Goal: Transaction & Acquisition: Purchase product/service

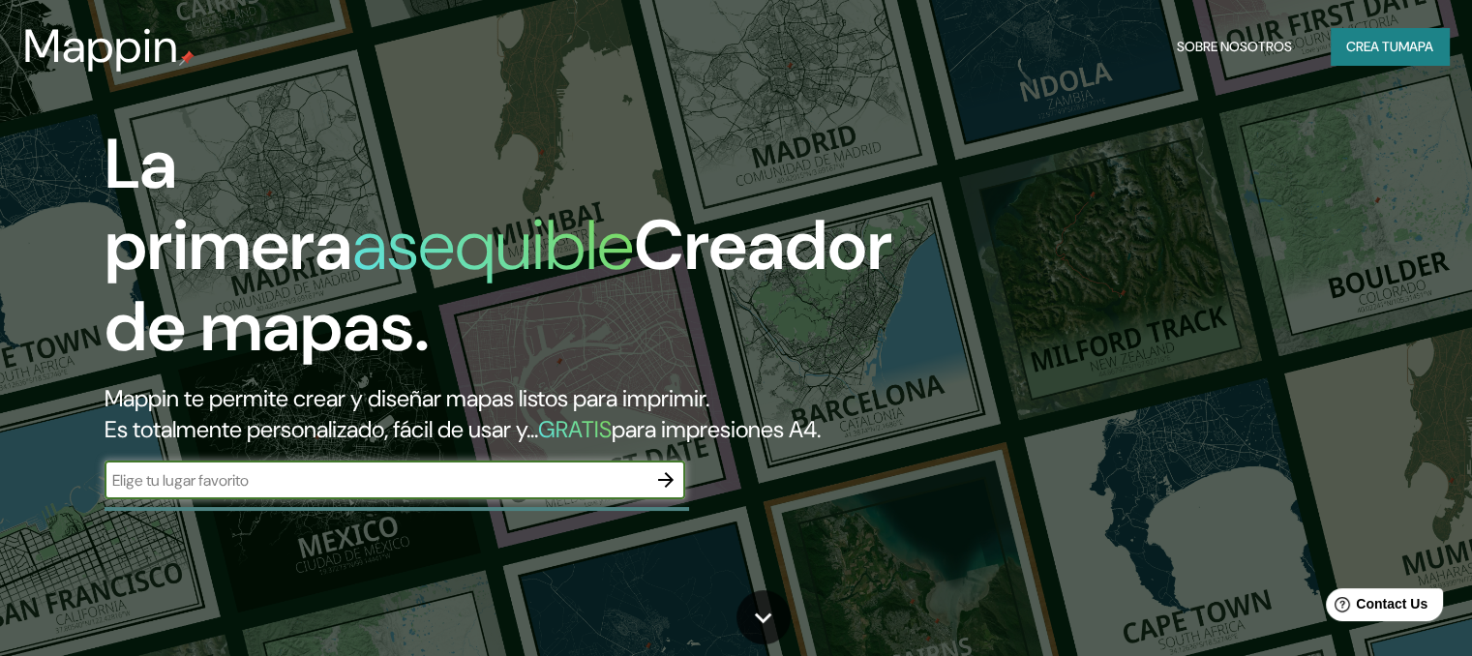
click at [381, 492] on input "text" at bounding box center [376, 480] width 542 height 22
click at [383, 492] on input "text" at bounding box center [376, 480] width 542 height 22
type input "[GEOGRAPHIC_DATA]"
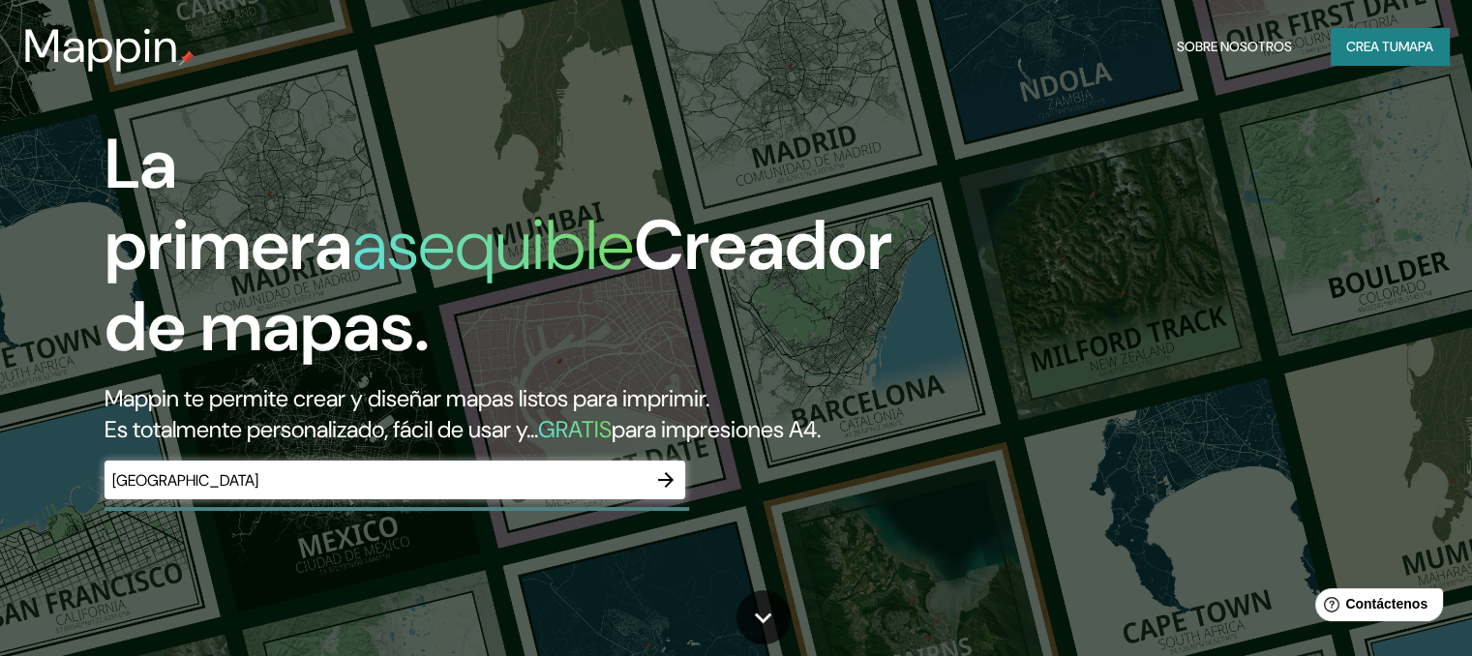
click at [688, 512] on div "La primera asequible Creador de mapas. Mappin te permite crear y diseñar mapas …" at bounding box center [473, 321] width 884 height 395
click at [667, 488] on icon "button" at bounding box center [665, 479] width 15 height 15
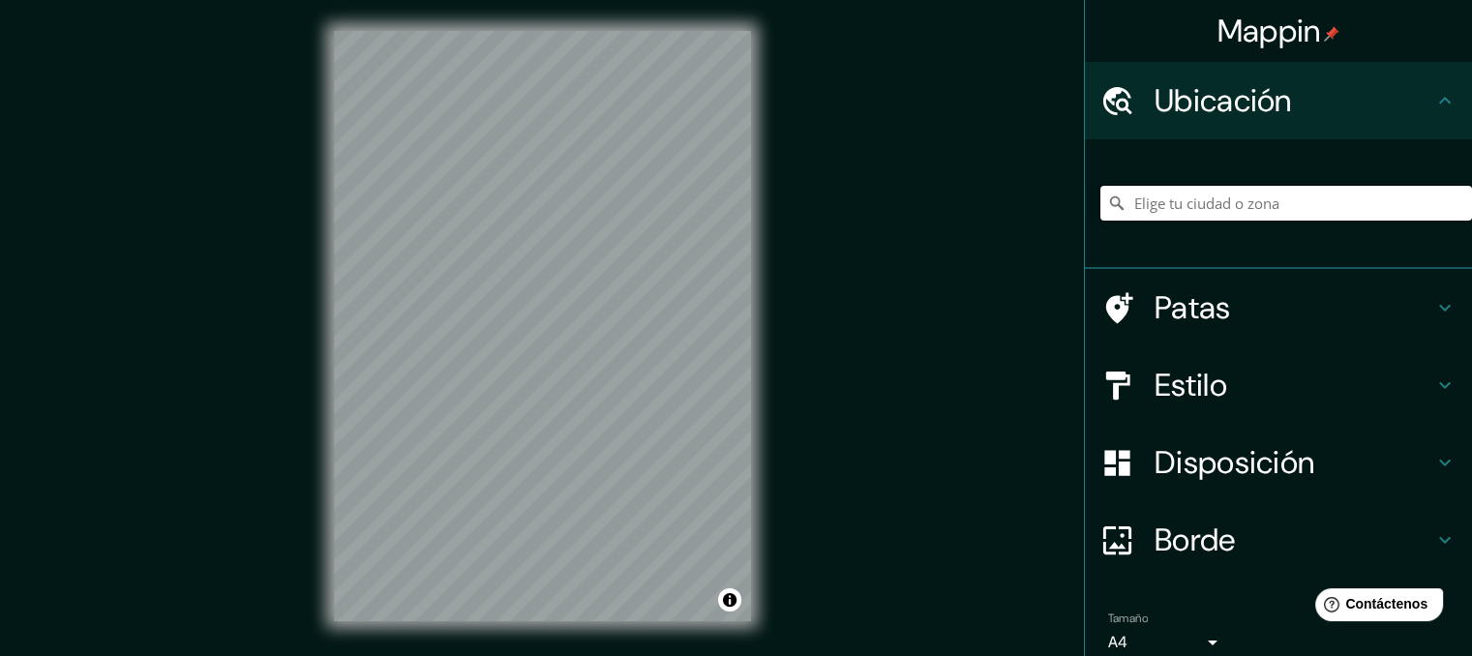
click at [1154, 209] on input "Elige tu ciudad o zona" at bounding box center [1287, 203] width 372 height 35
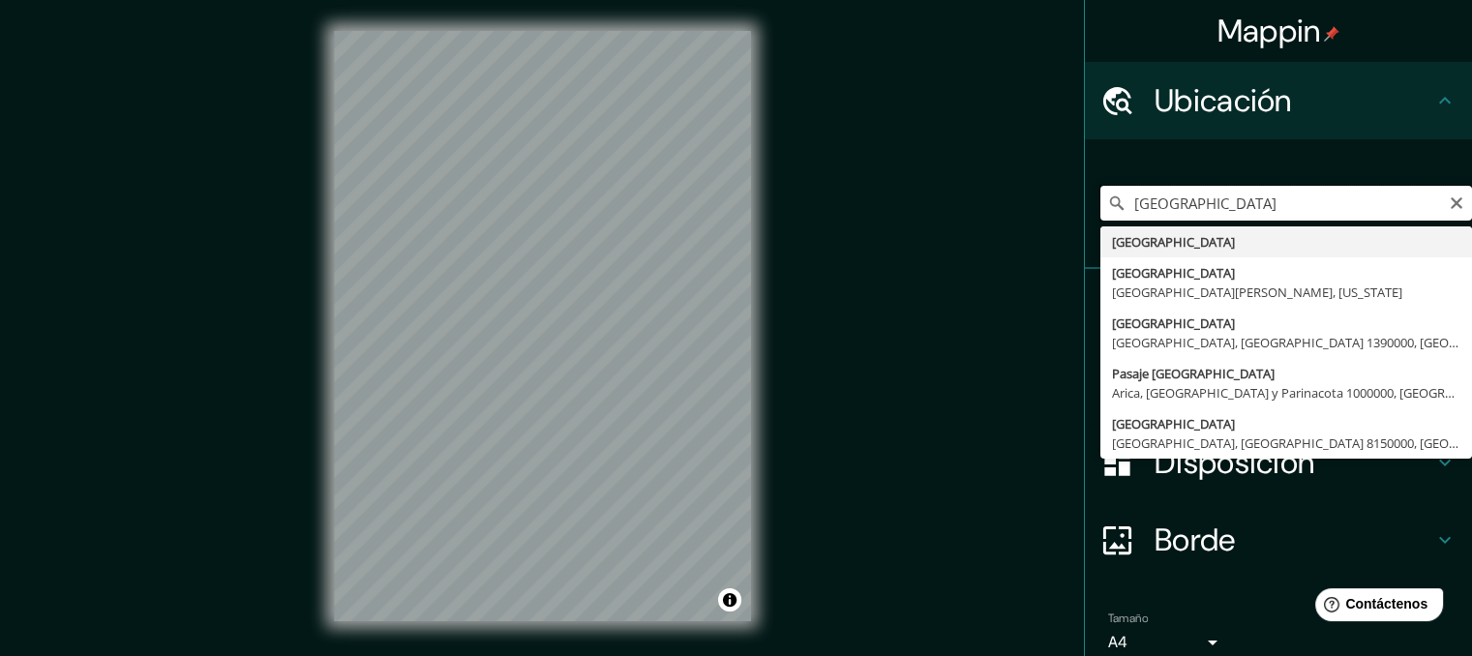
type input "[GEOGRAPHIC_DATA]"
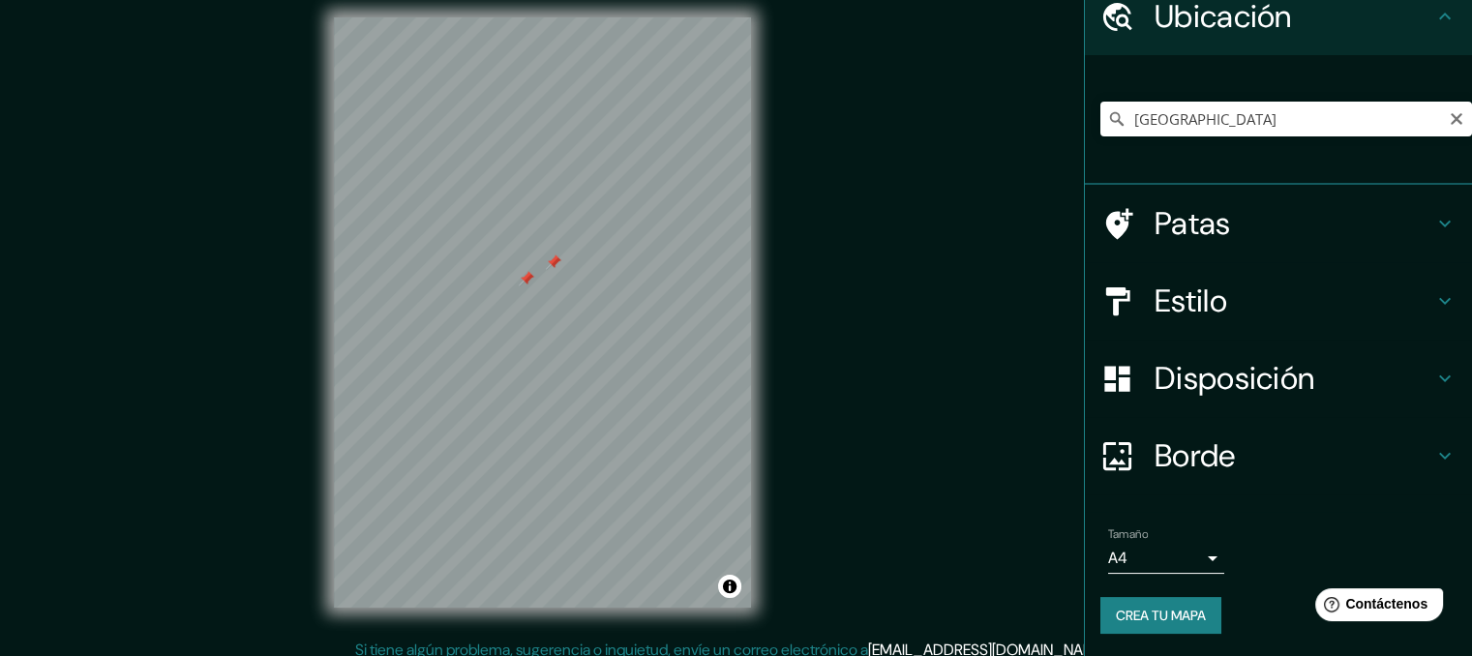
scroll to position [27, 0]
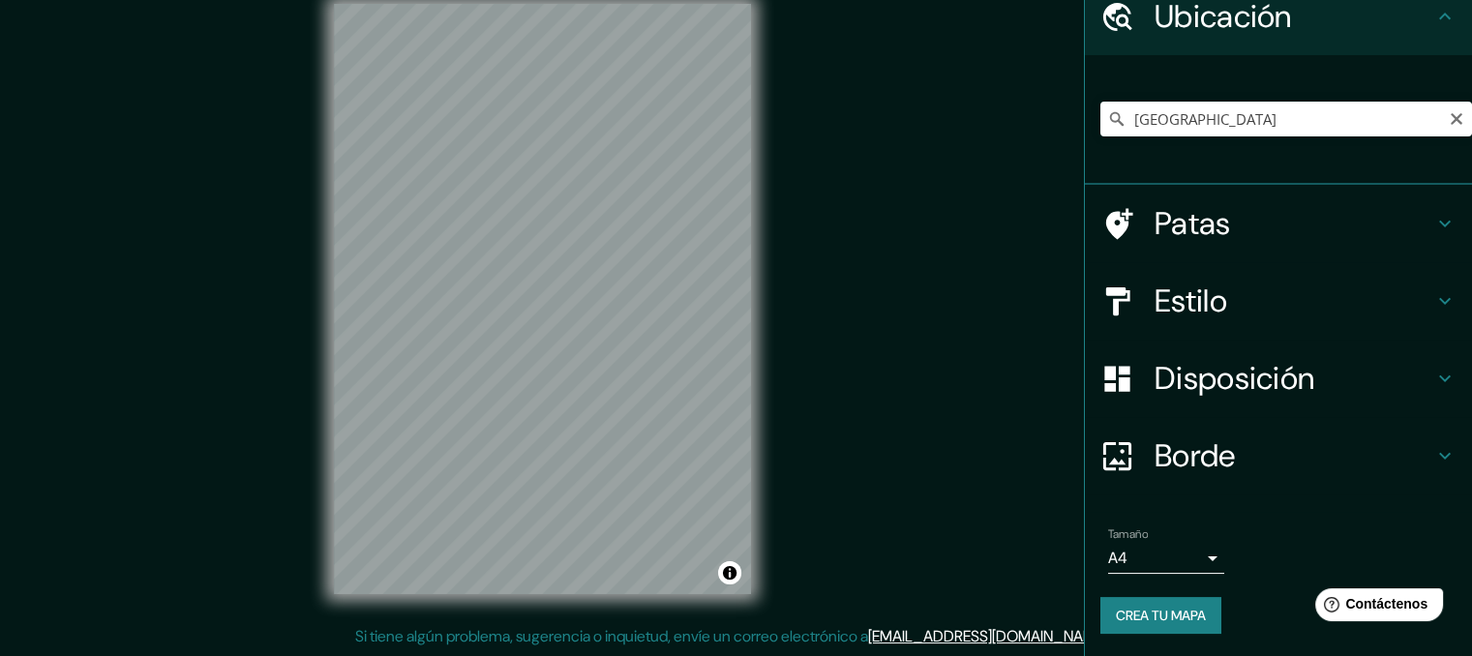
click at [1176, 297] on font "Estilo" at bounding box center [1191, 301] width 73 height 41
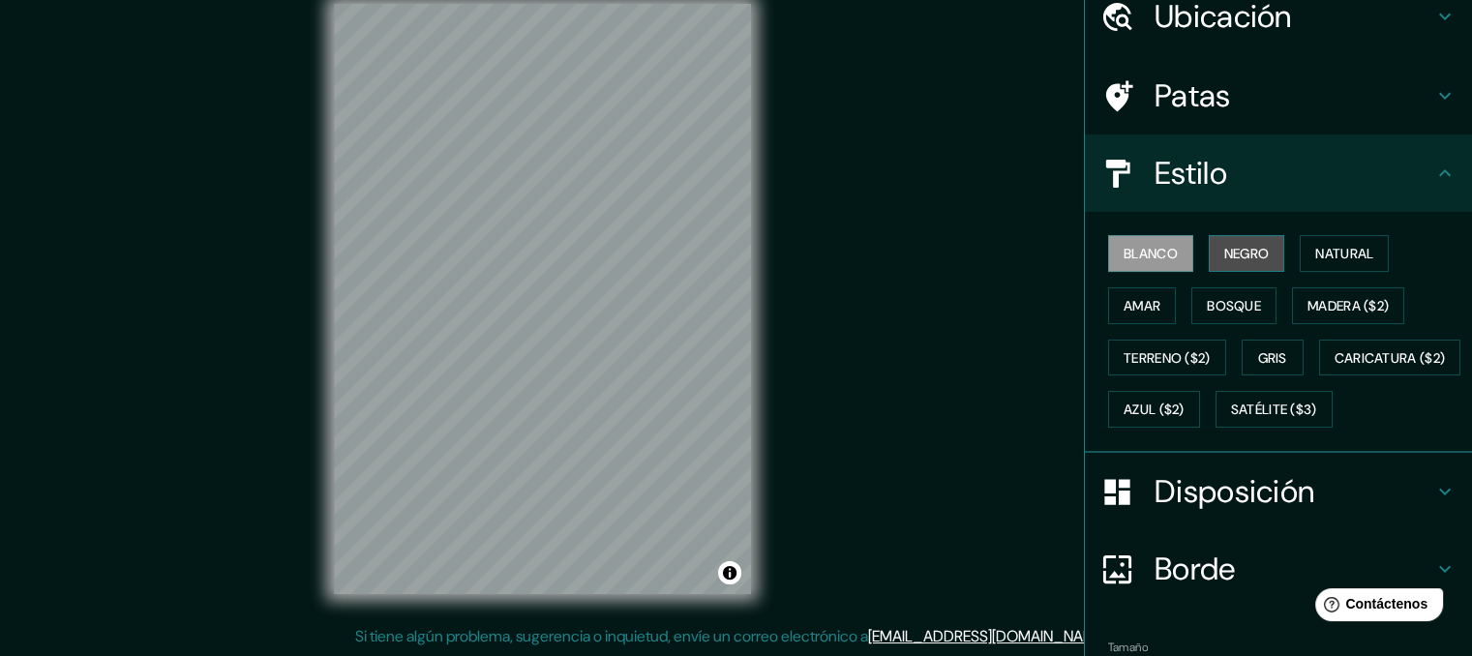
click at [1227, 255] on font "Negro" at bounding box center [1246, 253] width 45 height 17
click at [1147, 255] on font "Blanco" at bounding box center [1151, 253] width 54 height 17
click at [1324, 252] on font "Natural" at bounding box center [1344, 253] width 58 height 17
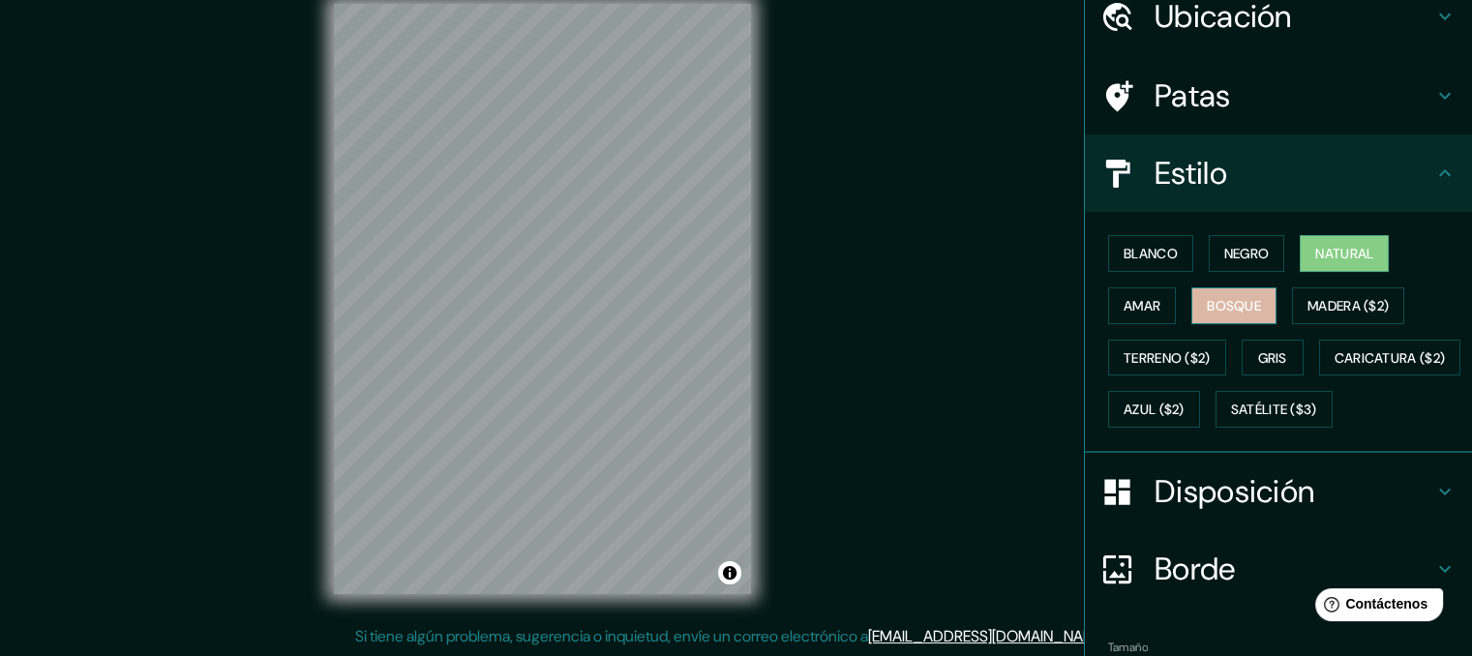
click at [1207, 299] on font "Bosque" at bounding box center [1234, 305] width 54 height 17
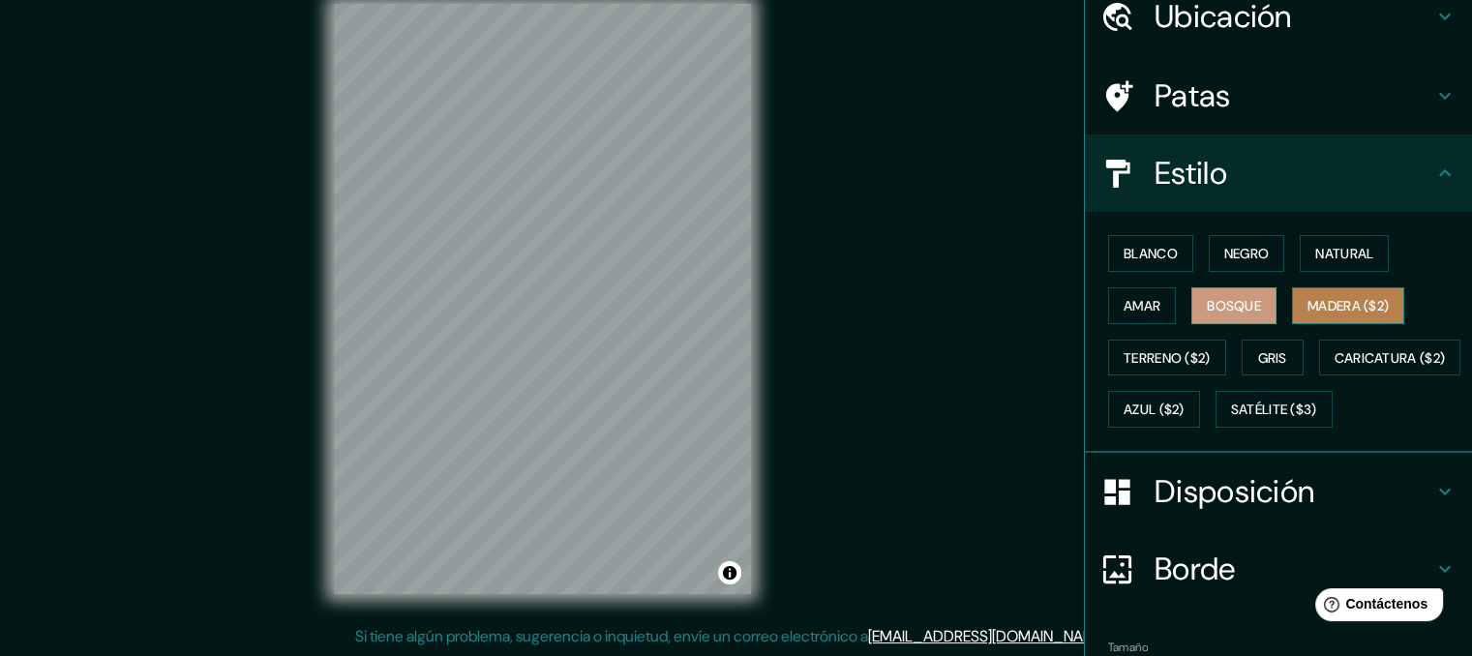
click at [1318, 299] on font "Madera ($2)" at bounding box center [1348, 305] width 81 height 17
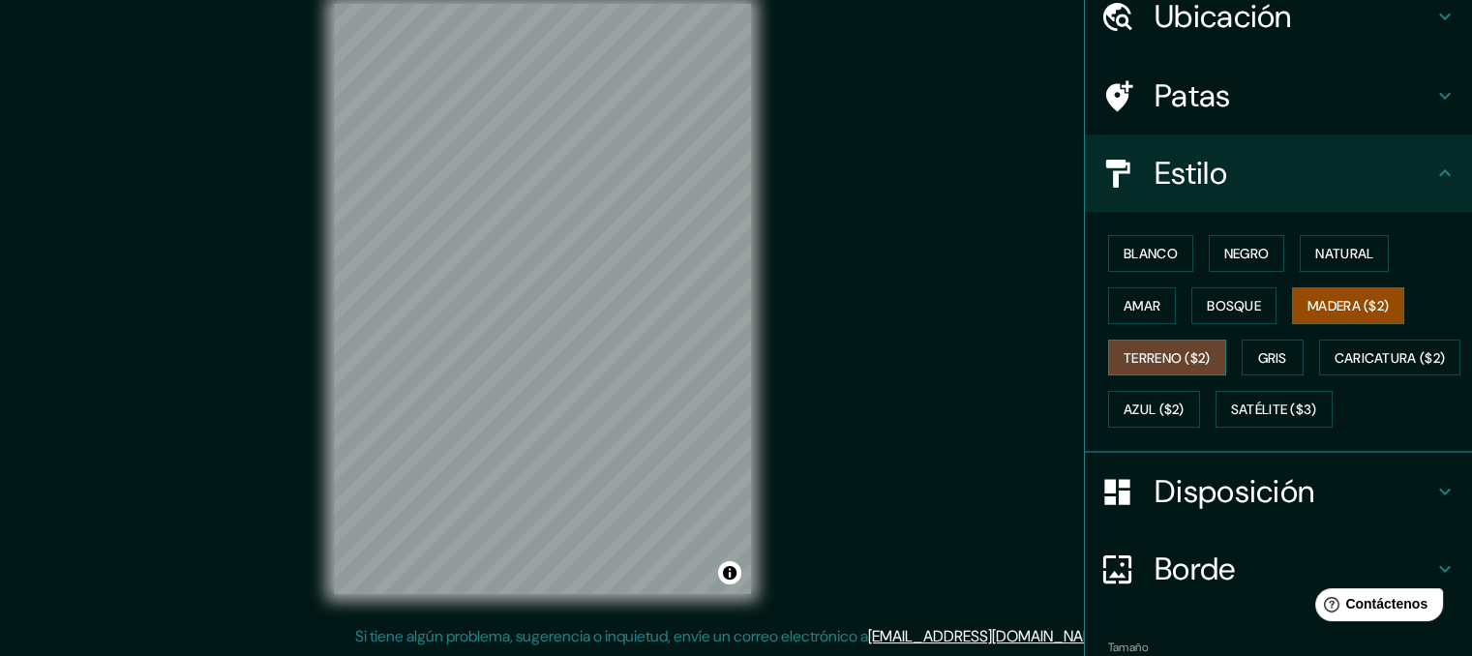
click at [1134, 349] on font "Terreno ($2)" at bounding box center [1167, 357] width 87 height 17
click at [1265, 349] on font "Gris" at bounding box center [1272, 357] width 29 height 17
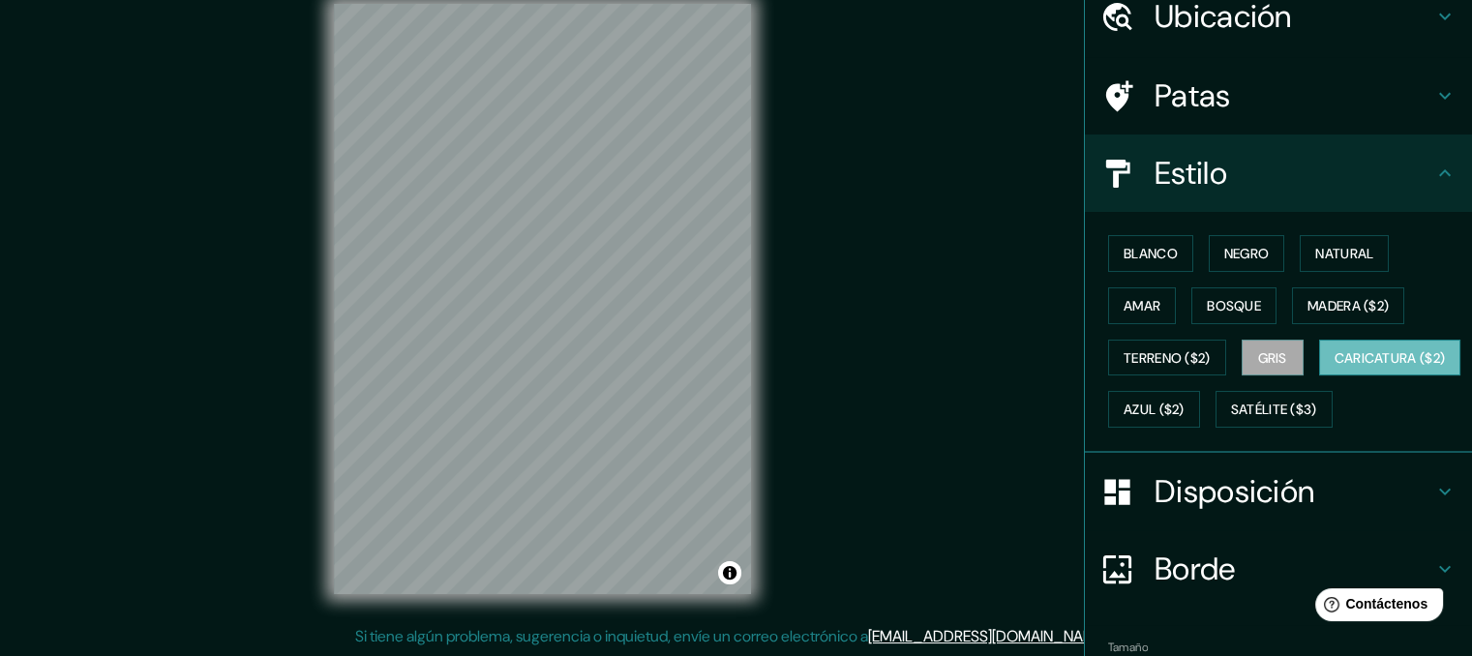
click at [1335, 367] on font "Caricatura ($2)" at bounding box center [1390, 357] width 111 height 17
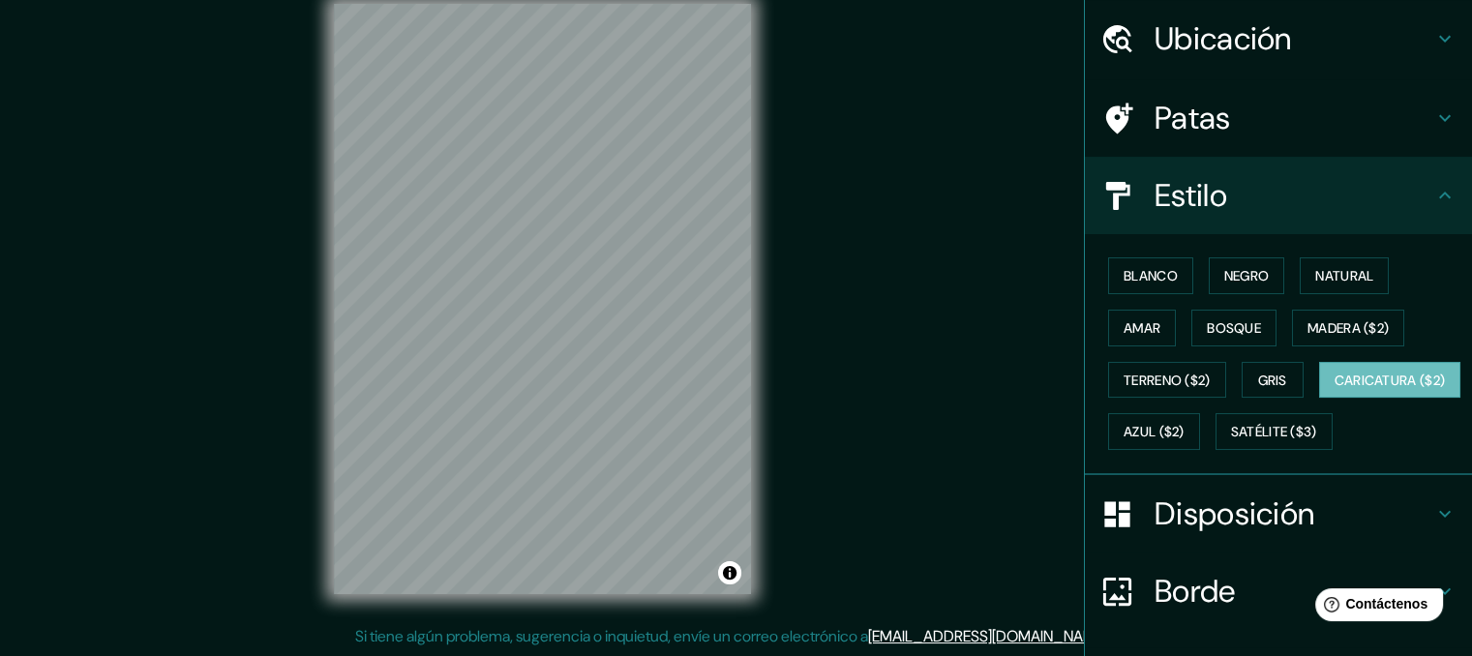
scroll to position [52, 0]
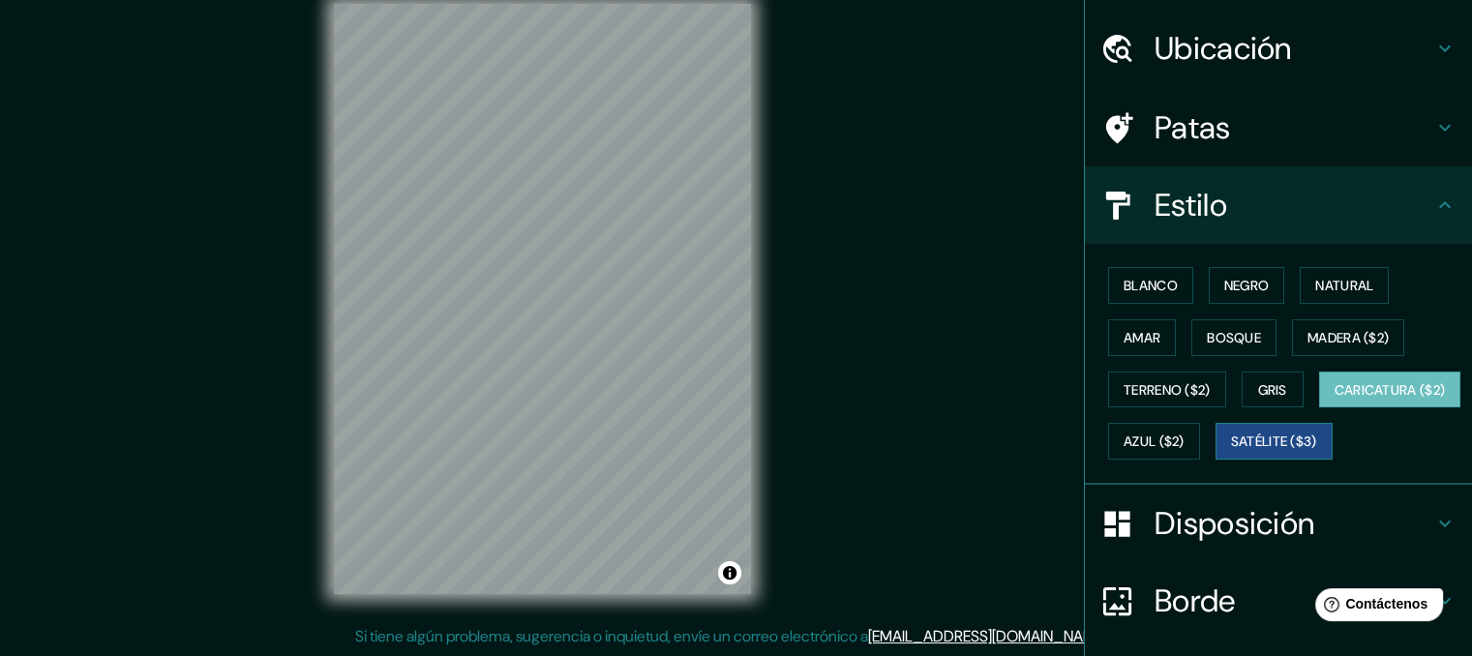
click at [1231, 451] on font "Satélite ($3)" at bounding box center [1274, 442] width 86 height 17
click at [1147, 284] on font "Blanco" at bounding box center [1151, 285] width 54 height 17
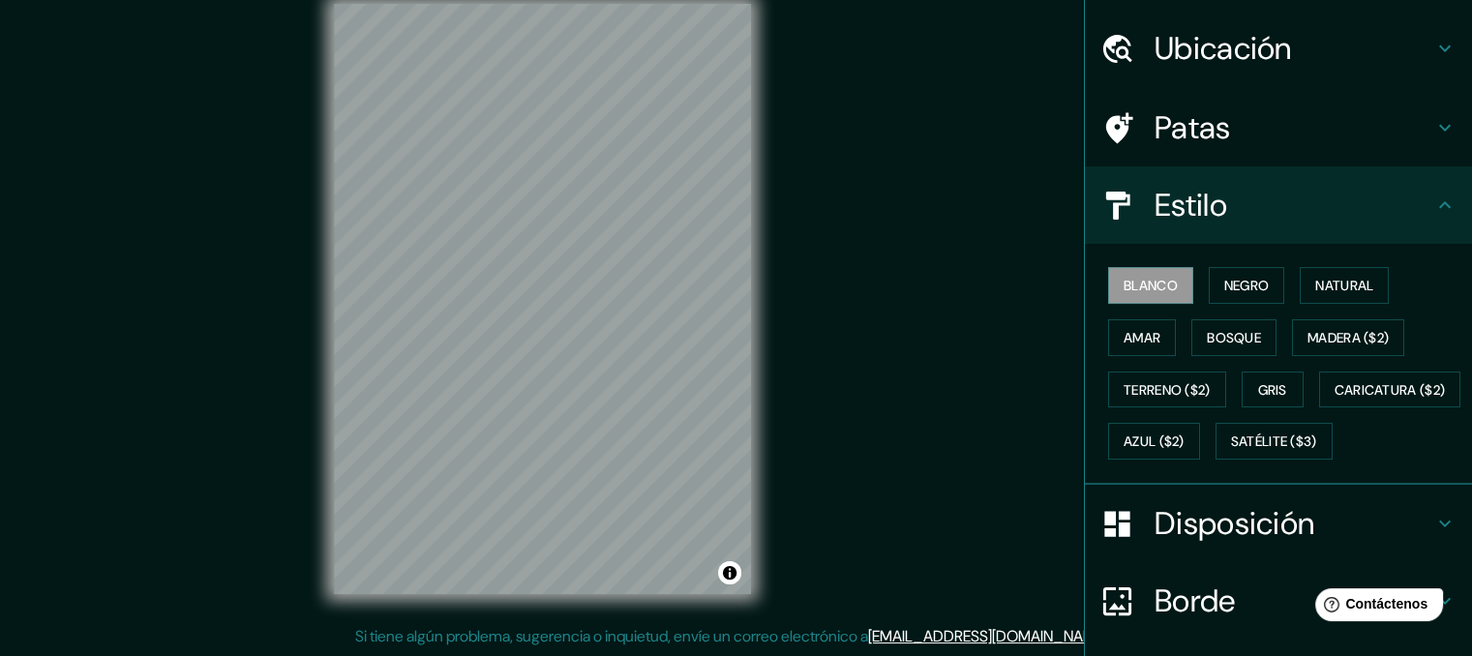
click at [779, 264] on div "© Mapbox © OpenStreetMap Improve this map" at bounding box center [542, 299] width 479 height 652
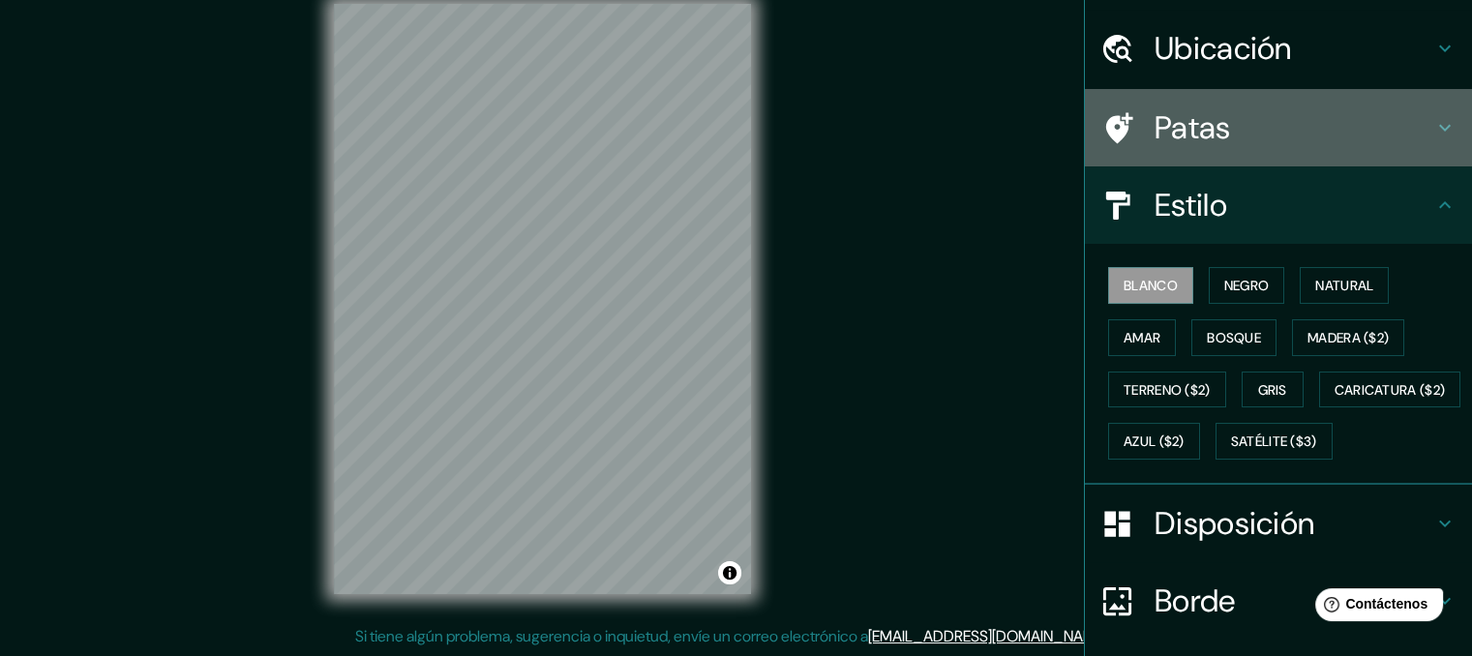
click at [1434, 128] on icon at bounding box center [1445, 127] width 23 height 23
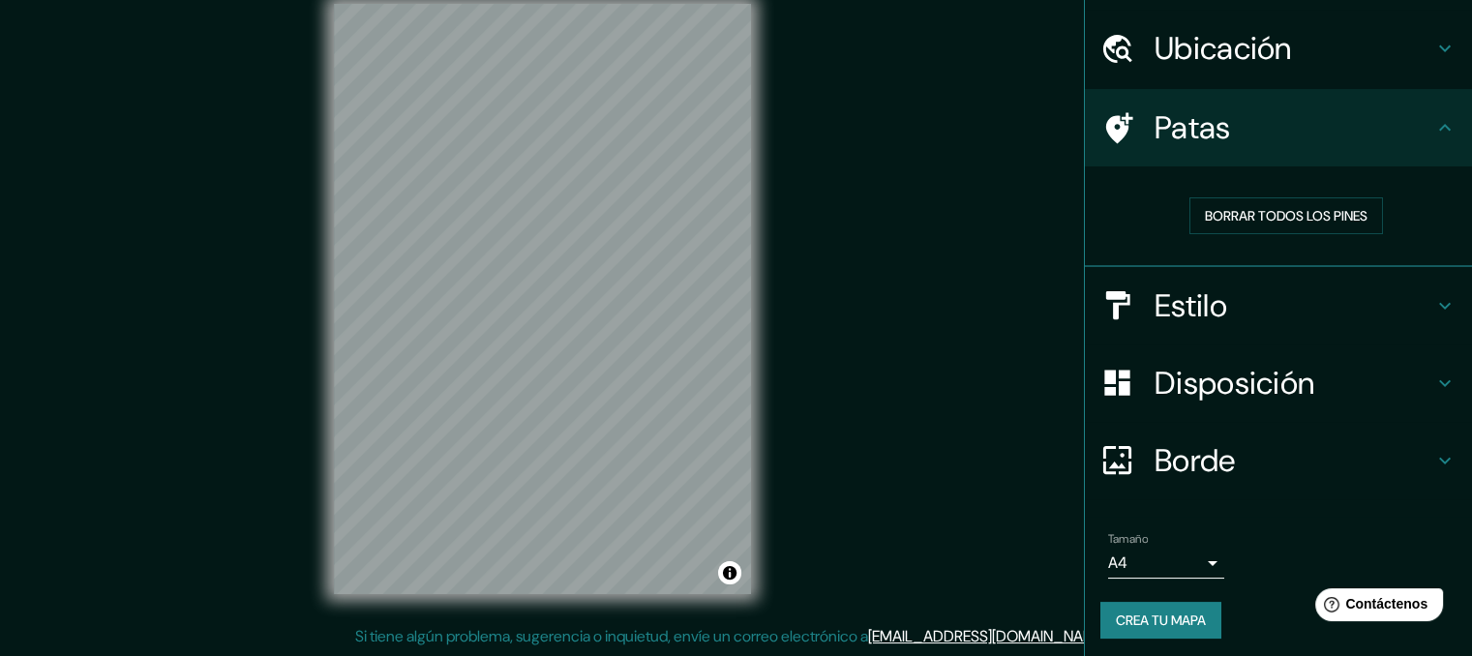
click at [1439, 47] on icon at bounding box center [1445, 48] width 12 height 7
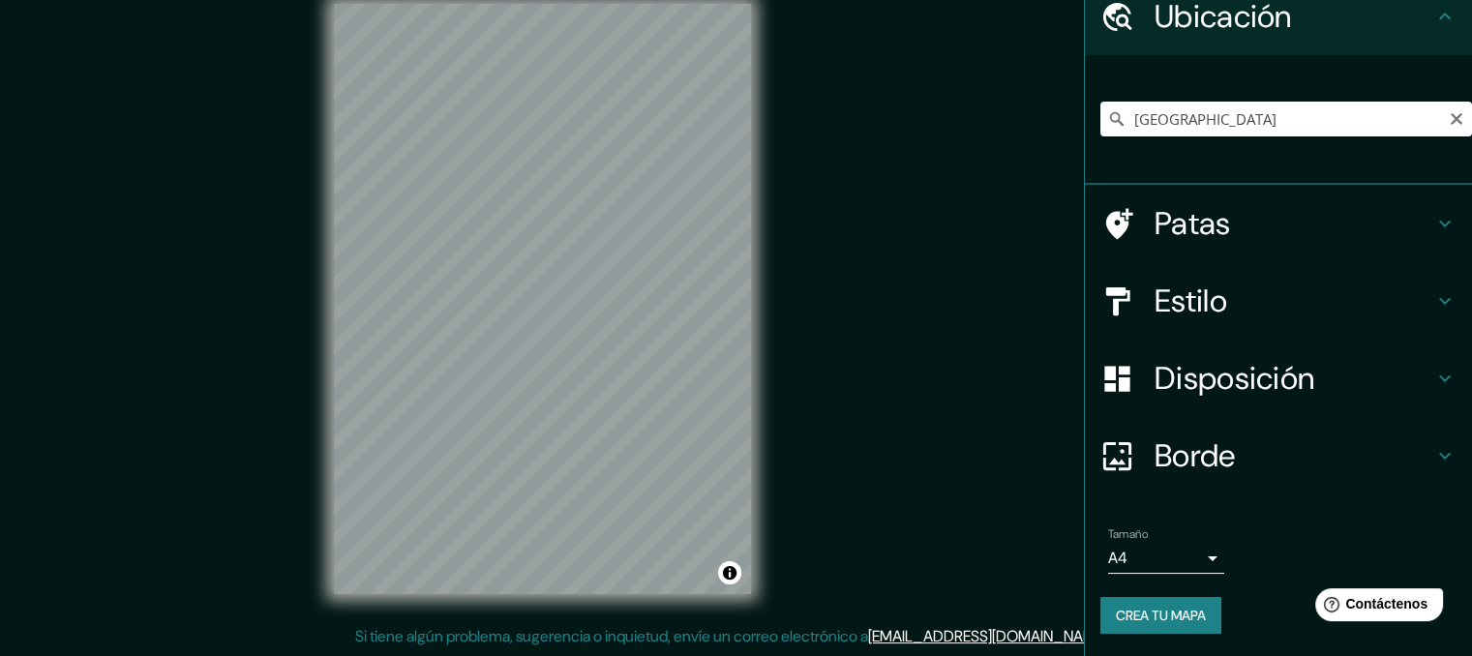
click at [1224, 448] on h4 "Borde" at bounding box center [1294, 456] width 279 height 39
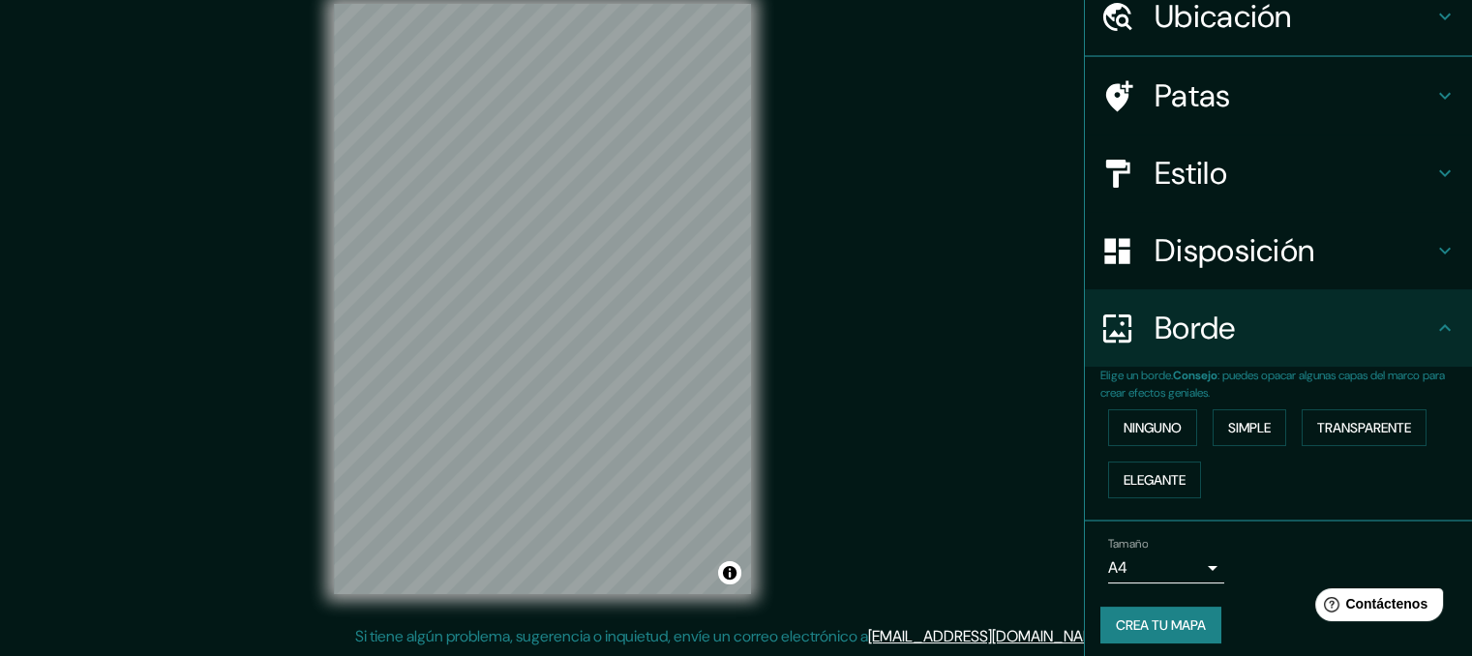
scroll to position [84, 0]
click at [1151, 428] on font "Ninguno" at bounding box center [1153, 427] width 58 height 17
click at [1237, 424] on font "Simple" at bounding box center [1249, 427] width 43 height 17
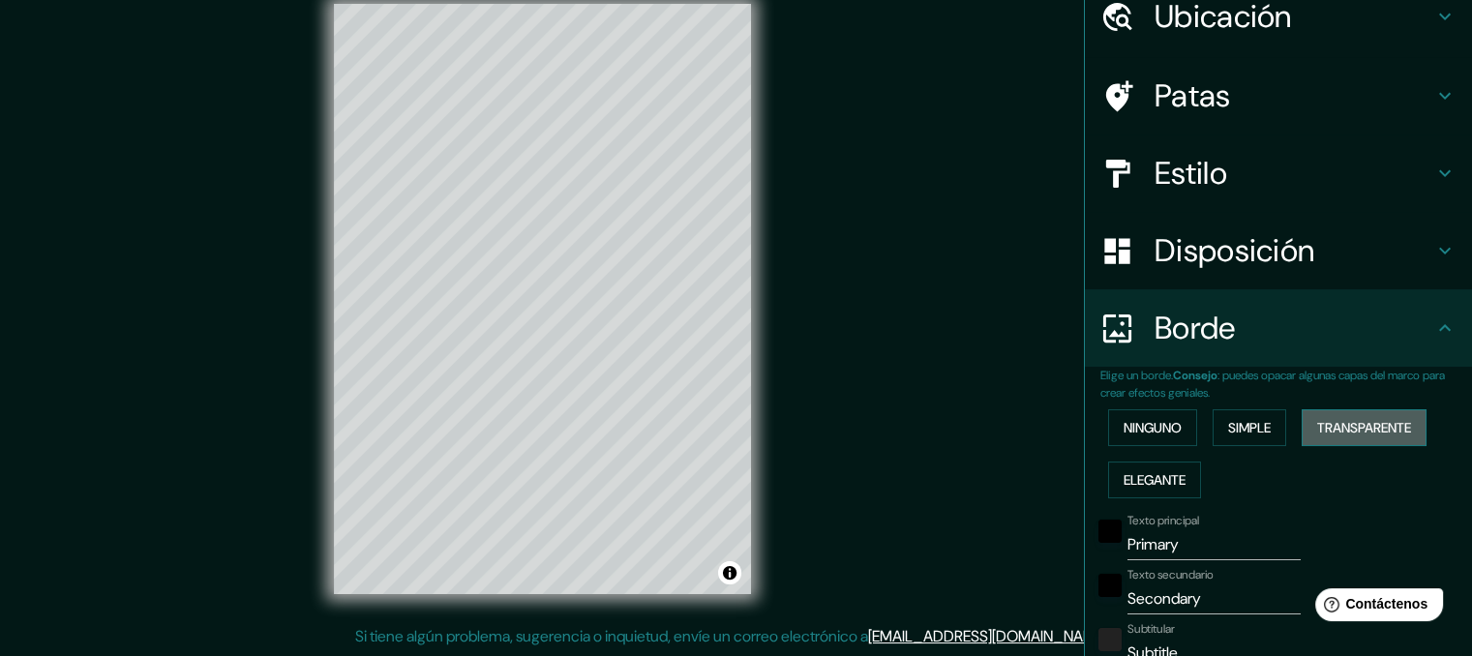
click at [1364, 424] on font "Transparente" at bounding box center [1364, 427] width 94 height 17
click at [1154, 477] on font "Elegante" at bounding box center [1155, 479] width 62 height 17
click at [1228, 425] on font "Simple" at bounding box center [1249, 427] width 43 height 17
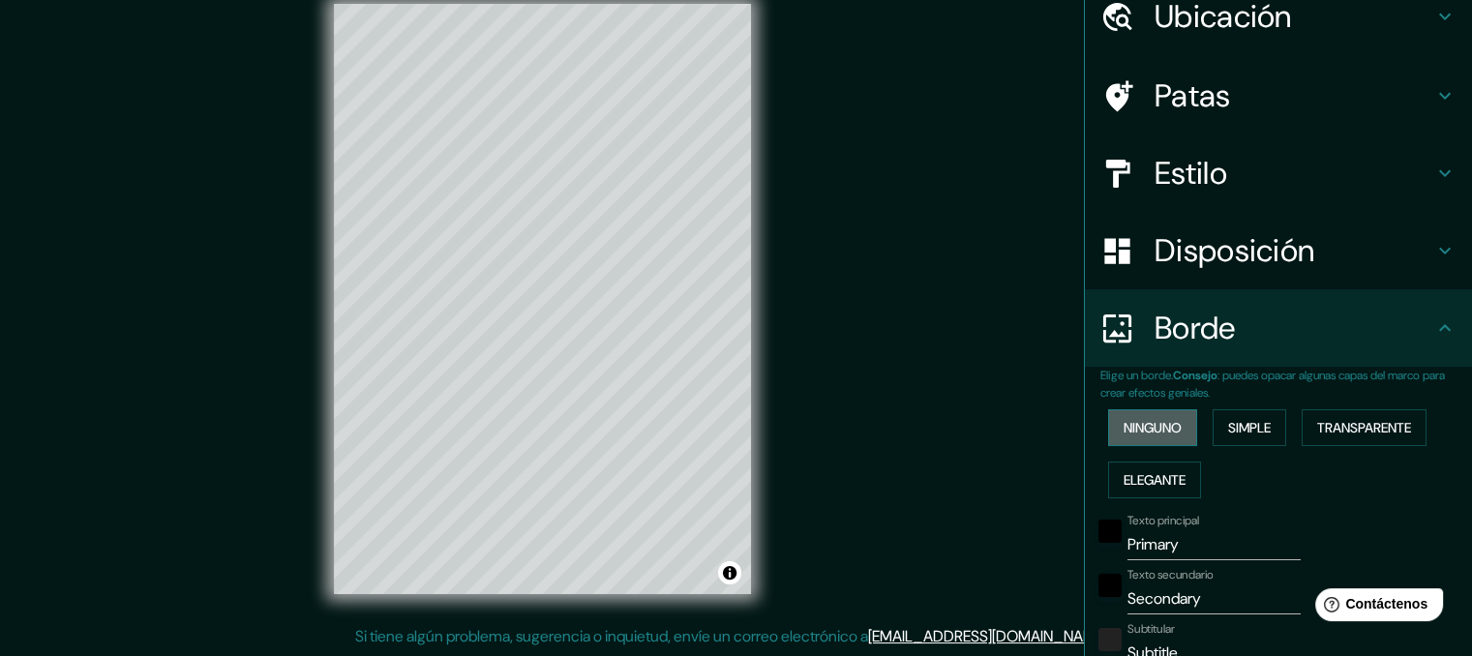
click at [1161, 431] on font "Ninguno" at bounding box center [1153, 427] width 58 height 17
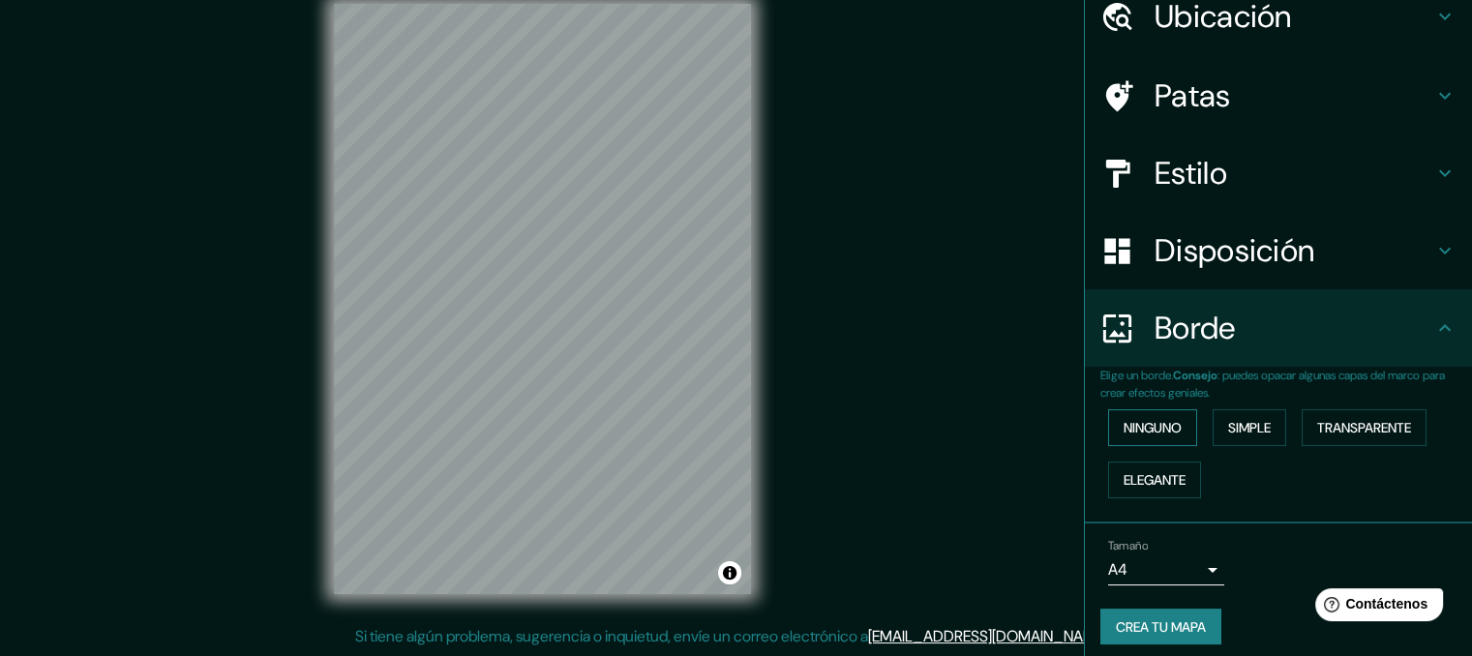
click at [1173, 431] on button "Ninguno" at bounding box center [1152, 427] width 89 height 37
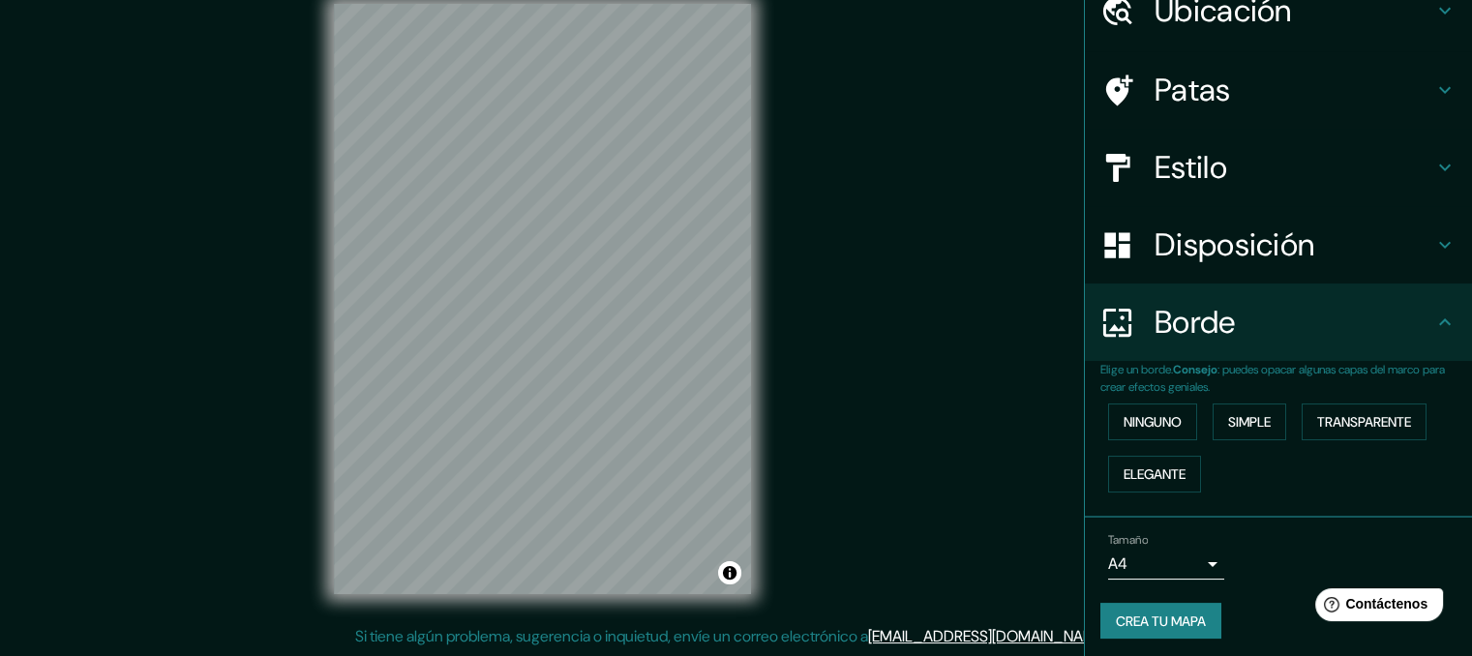
scroll to position [94, 0]
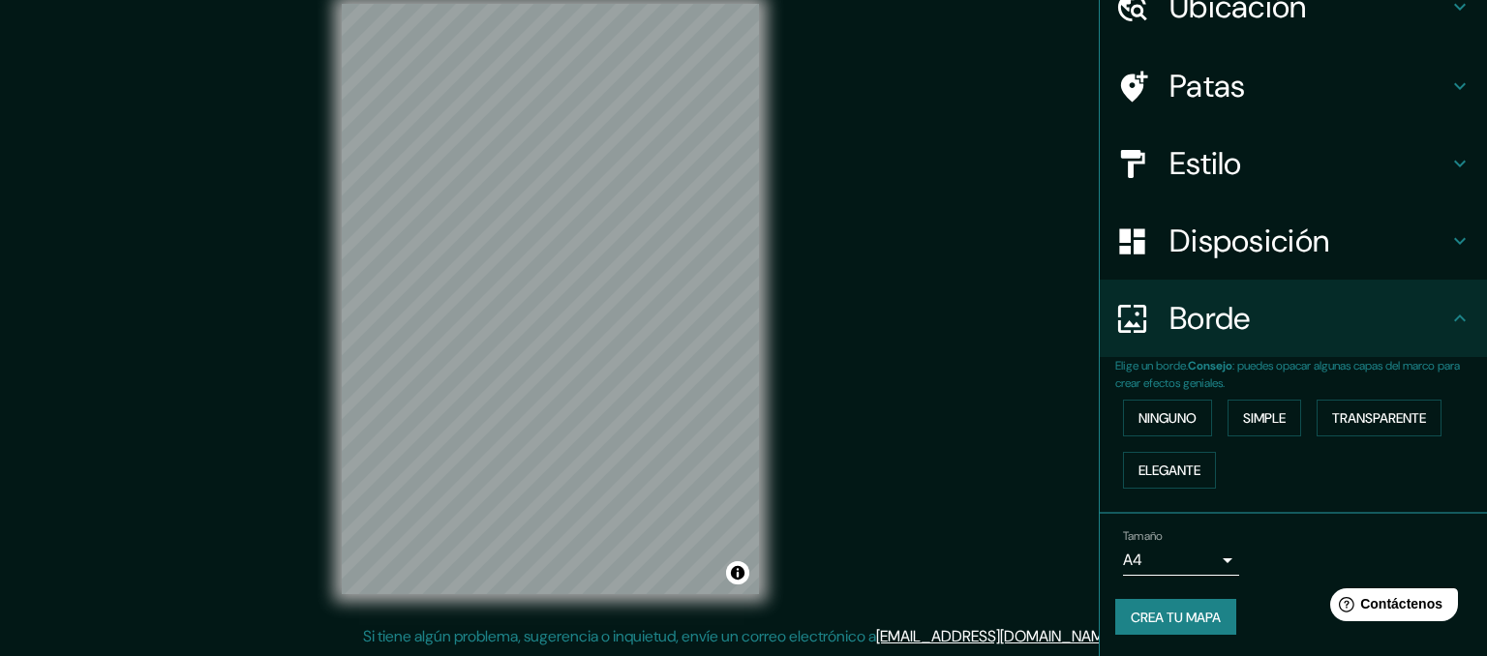
click at [1190, 555] on body "Mappin Ubicación [GEOGRAPHIC_DATA] [GEOGRAPHIC_DATA] [GEOGRAPHIC_DATA] [GEOGRAP…" at bounding box center [743, 301] width 1487 height 656
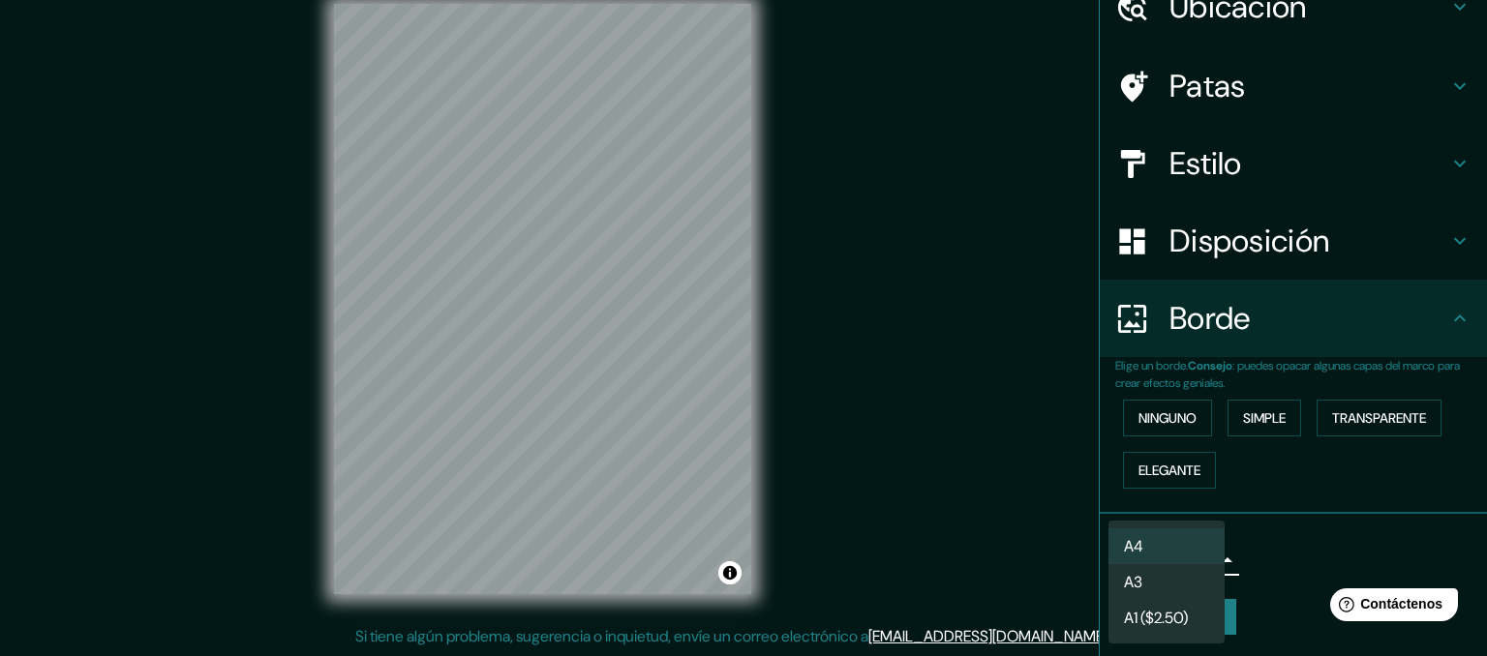
click at [1284, 492] on div at bounding box center [743, 328] width 1487 height 656
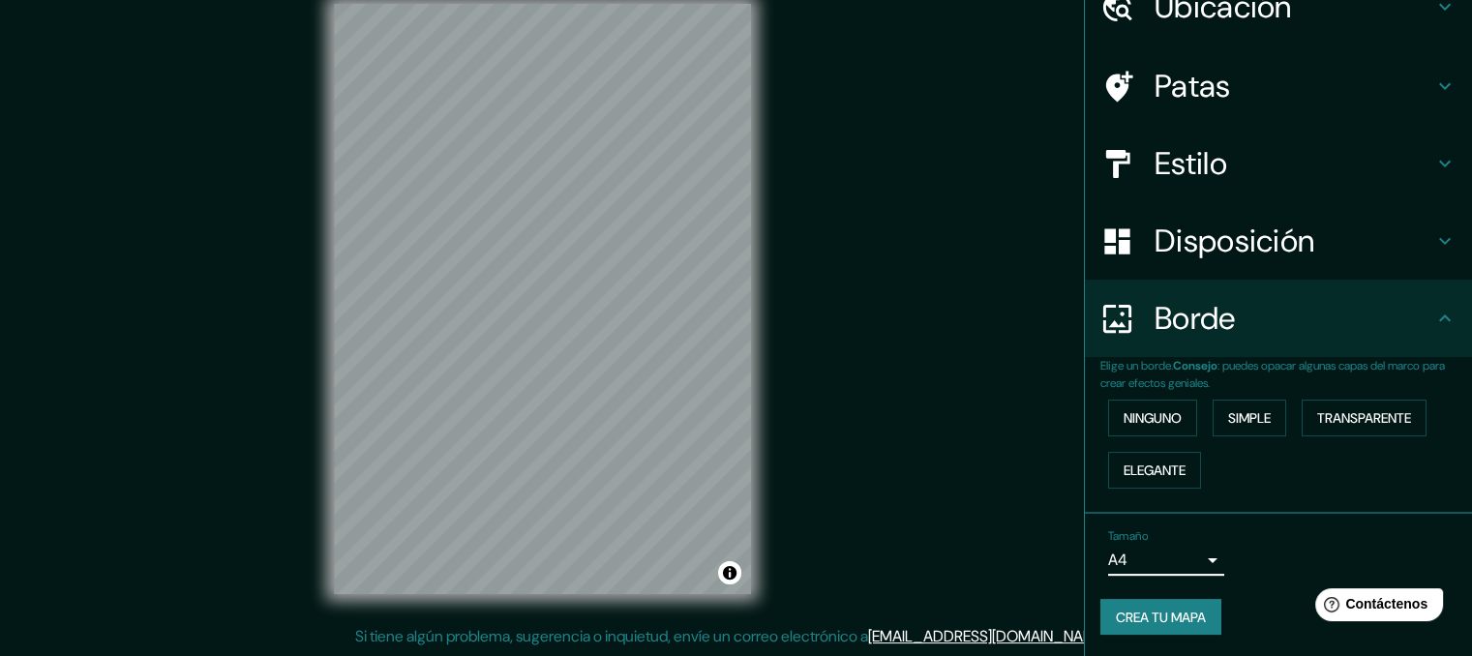
click at [1174, 613] on font "Crea tu mapa" at bounding box center [1161, 617] width 90 height 17
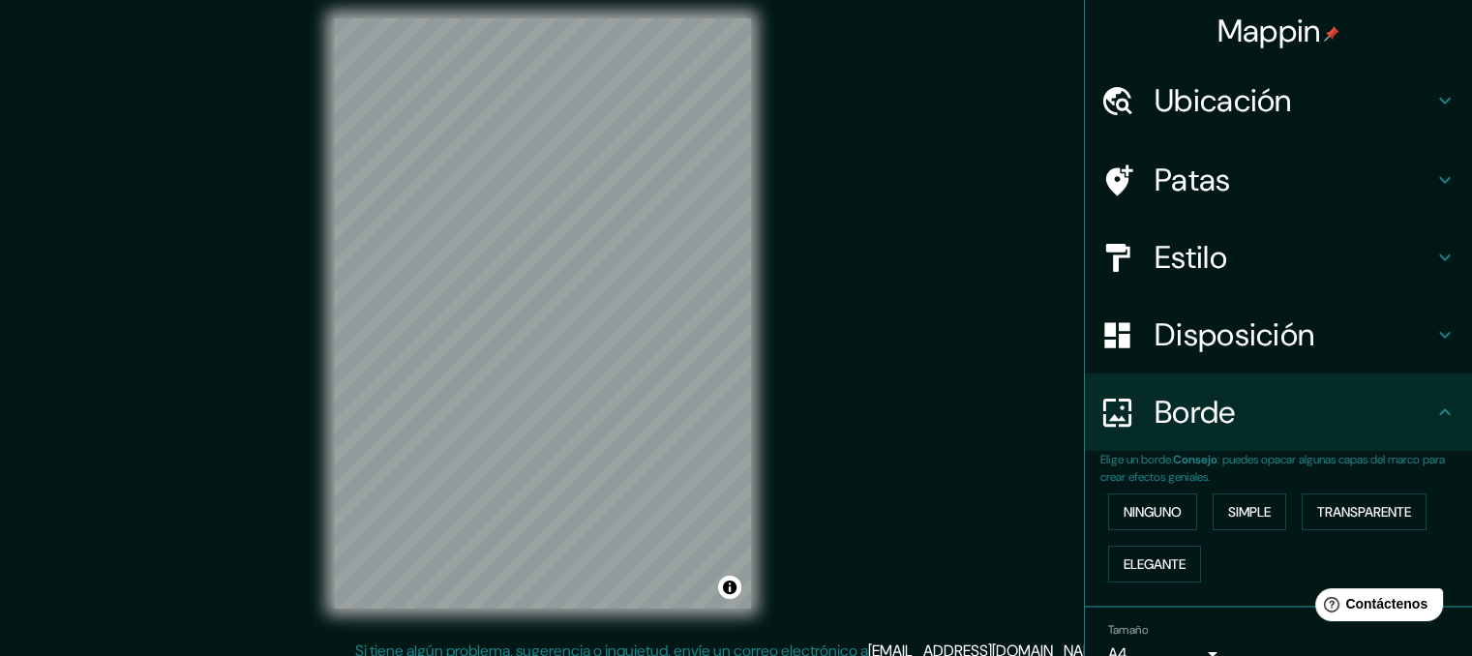
scroll to position [0, 0]
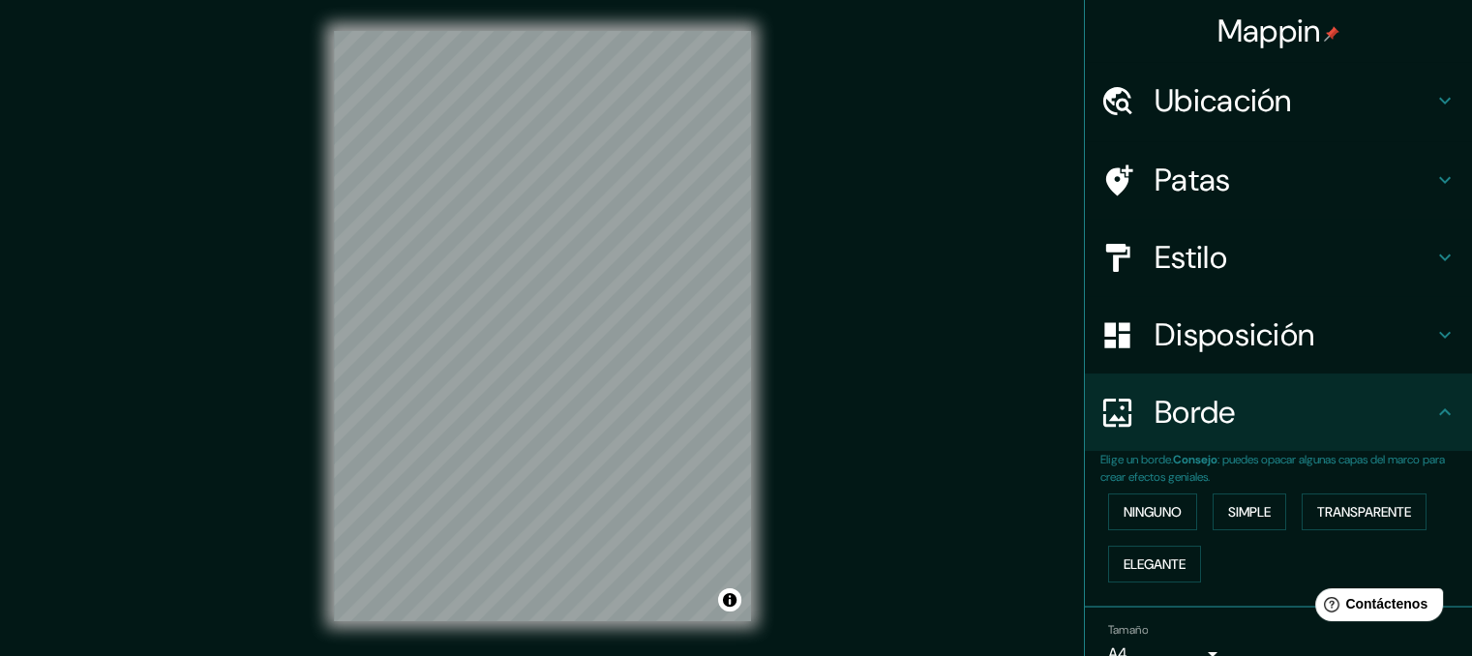
click at [1439, 100] on icon at bounding box center [1445, 101] width 12 height 7
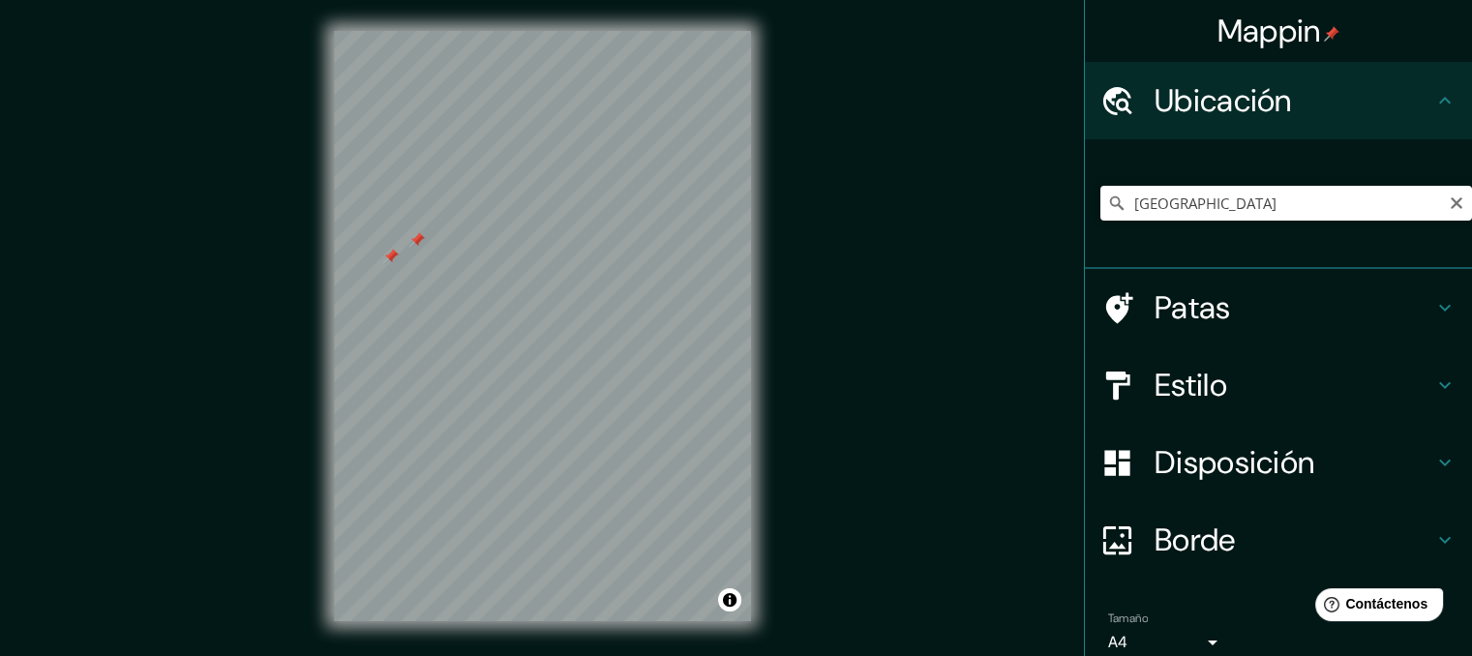
click at [415, 238] on div at bounding box center [416, 239] width 15 height 15
drag, startPoint x: 415, startPoint y: 238, endPoint x: 390, endPoint y: 255, distance: 30.1
click at [390, 255] on div at bounding box center [390, 256] width 15 height 15
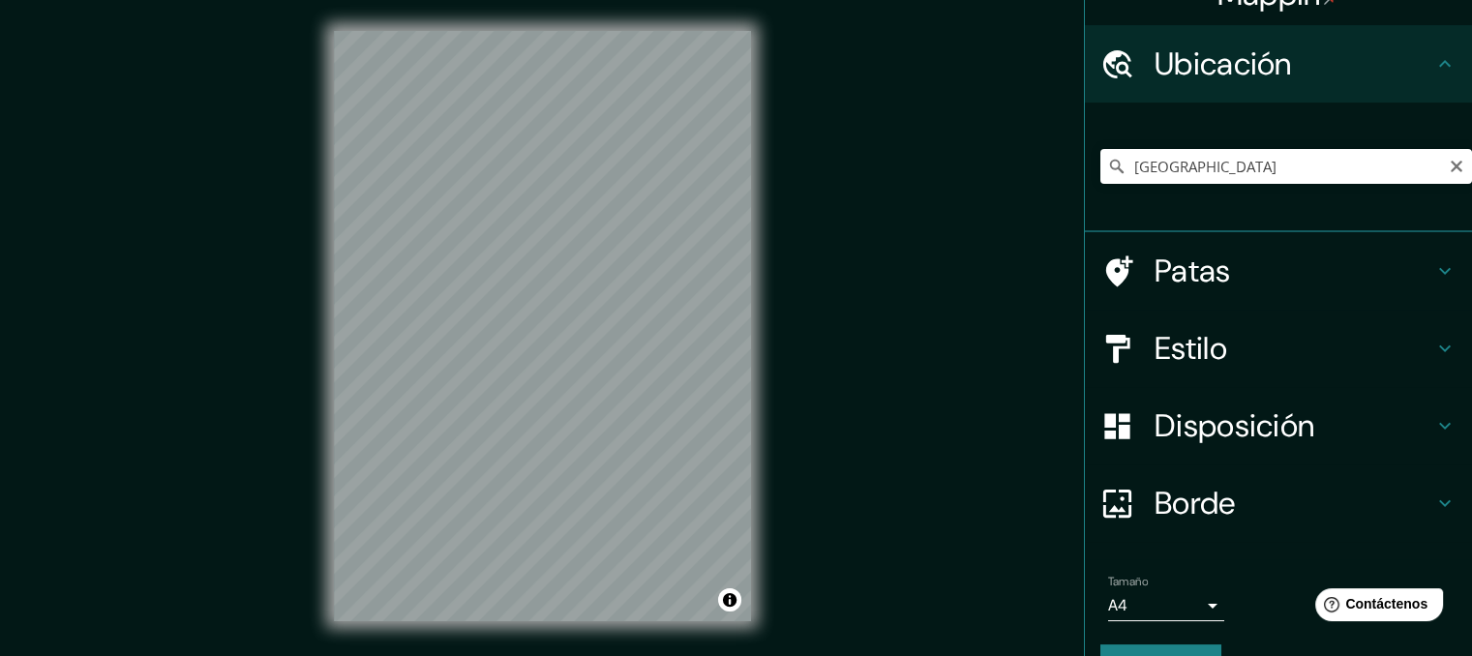
scroll to position [84, 0]
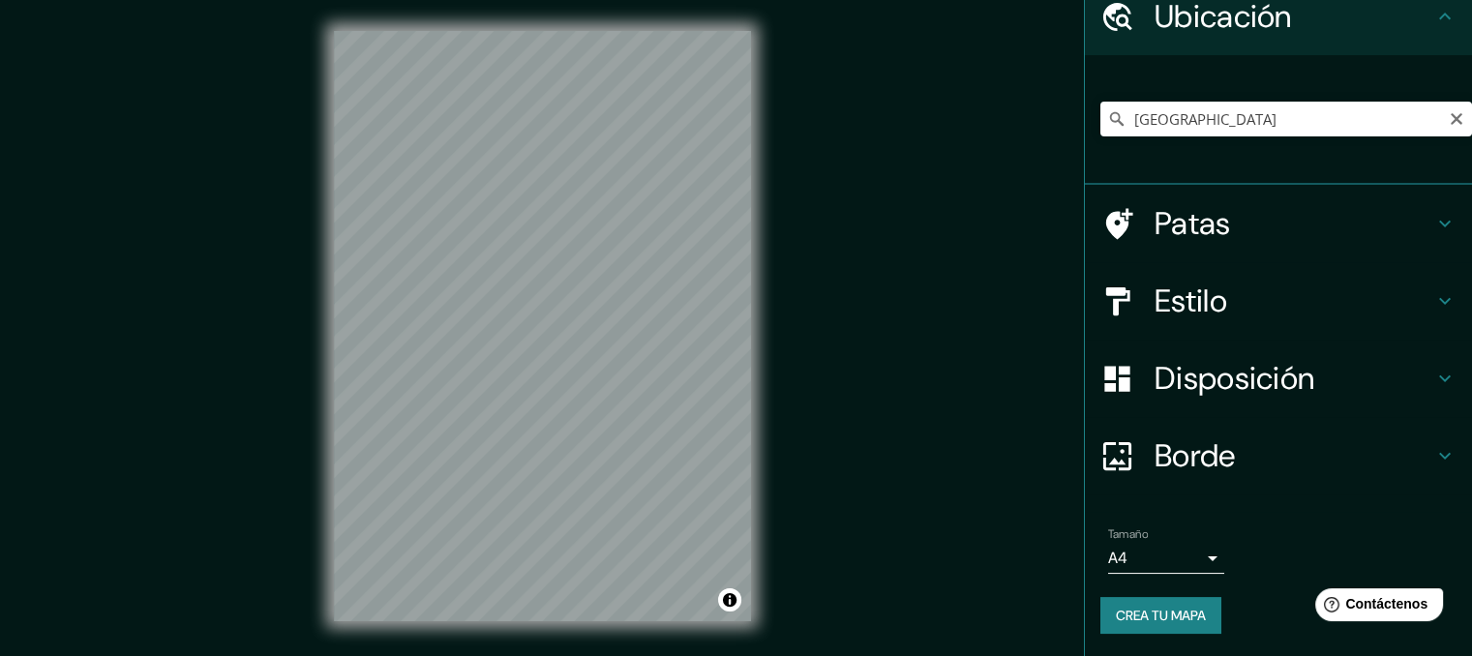
click at [1181, 615] on font "Crea tu mapa" at bounding box center [1161, 615] width 90 height 17
click at [1142, 617] on font "Crea tu mapa" at bounding box center [1161, 615] width 90 height 17
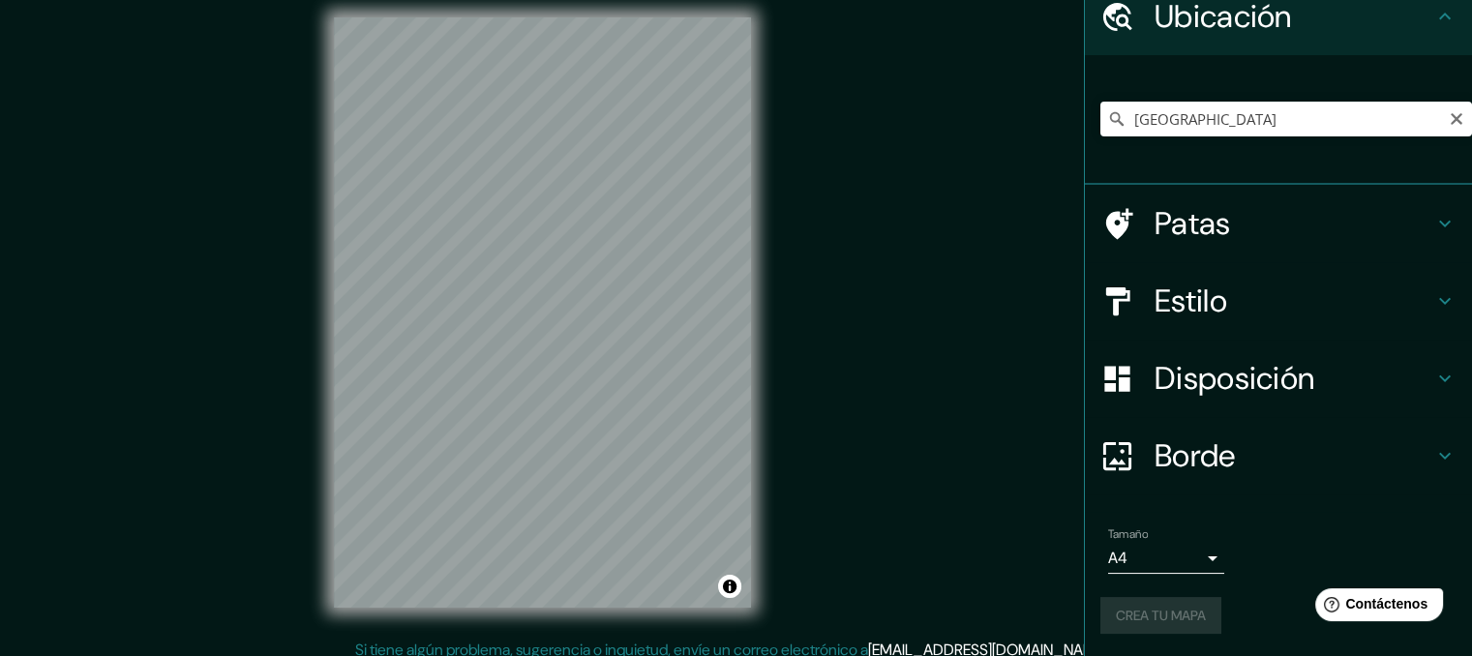
scroll to position [27, 0]
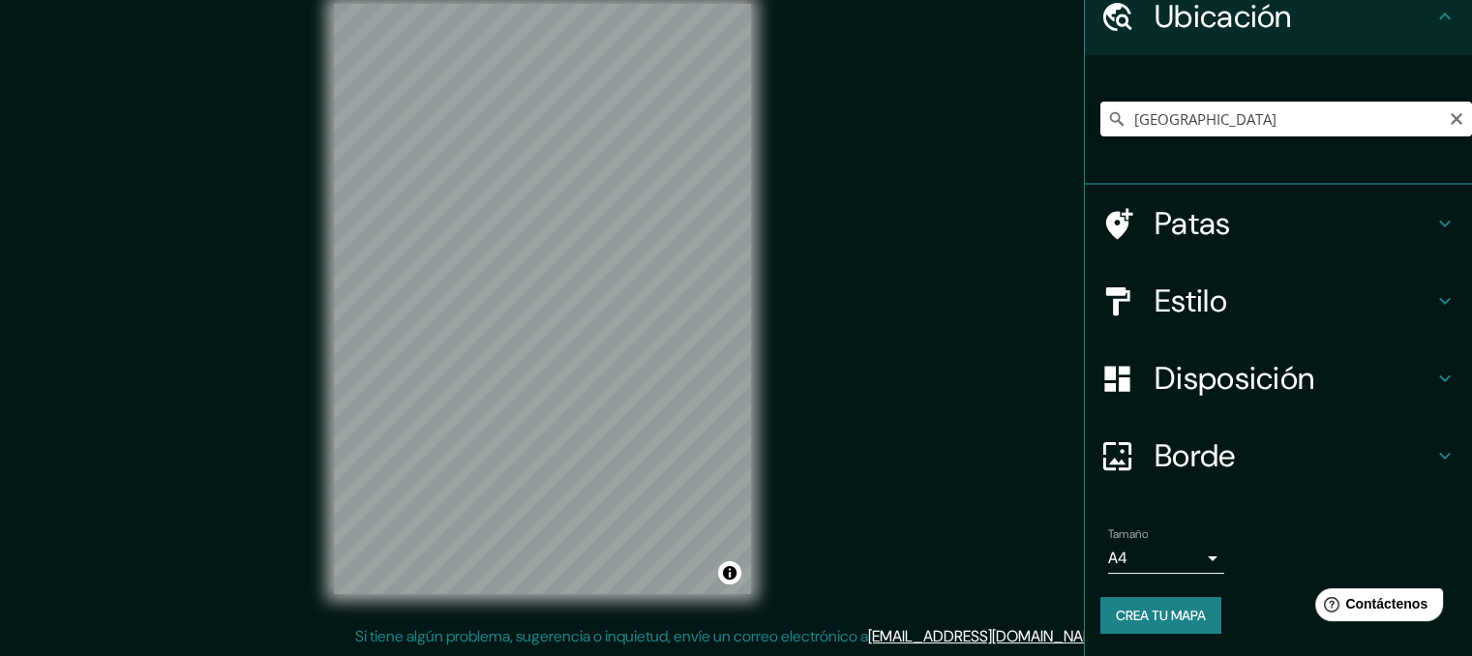
click at [1197, 221] on font "Patas" at bounding box center [1193, 223] width 76 height 41
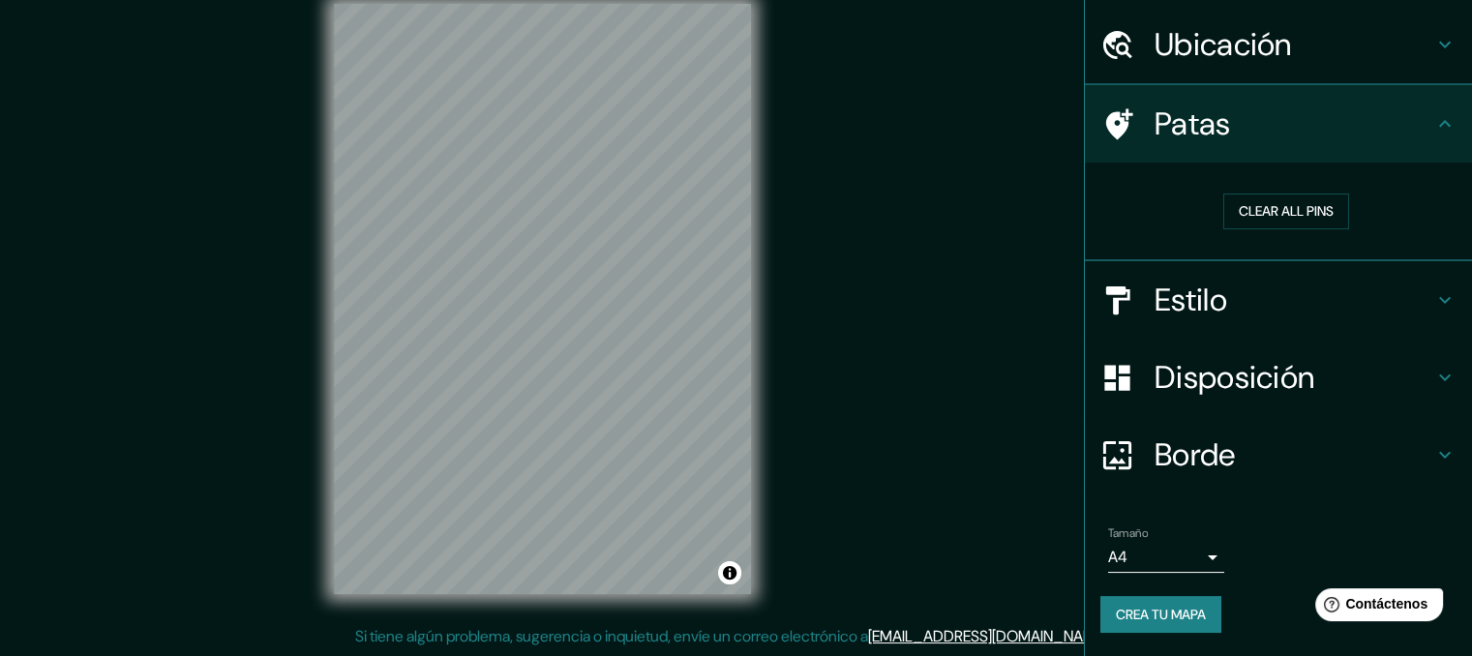
scroll to position [54, 0]
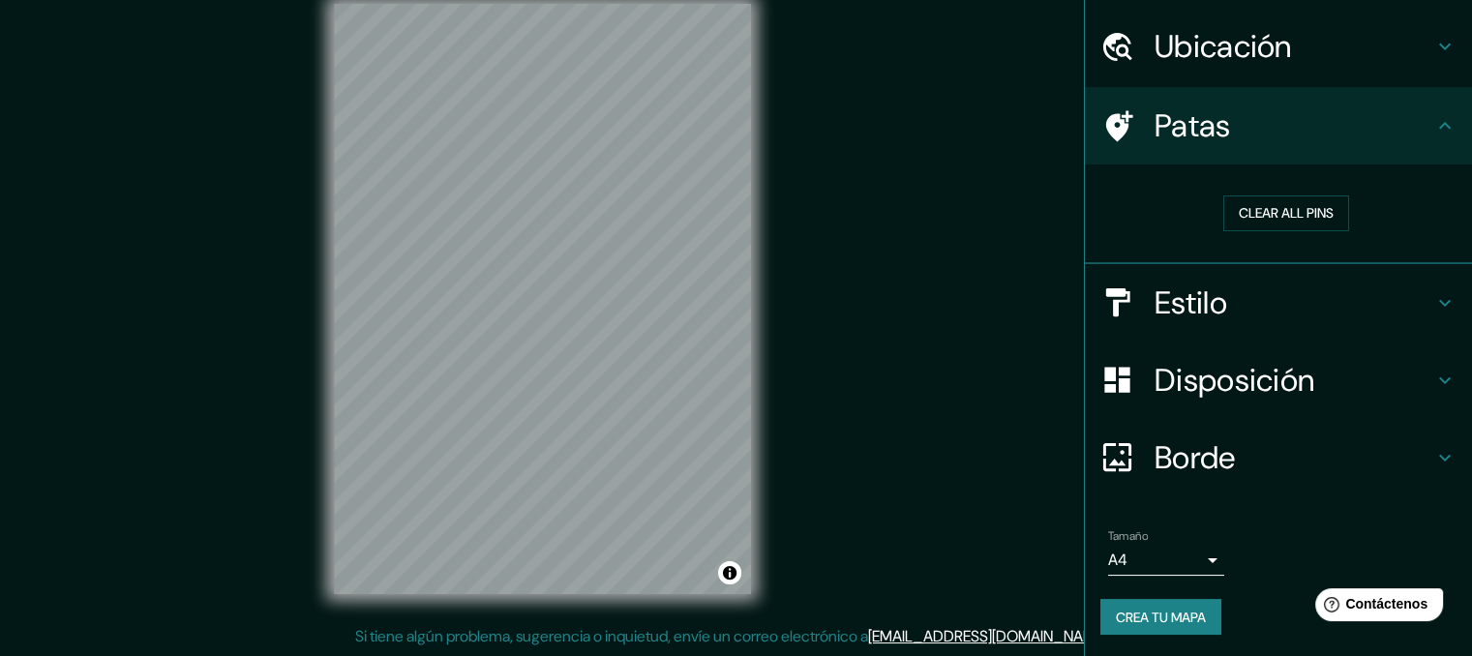
click at [1186, 291] on font "Estilo" at bounding box center [1191, 303] width 73 height 41
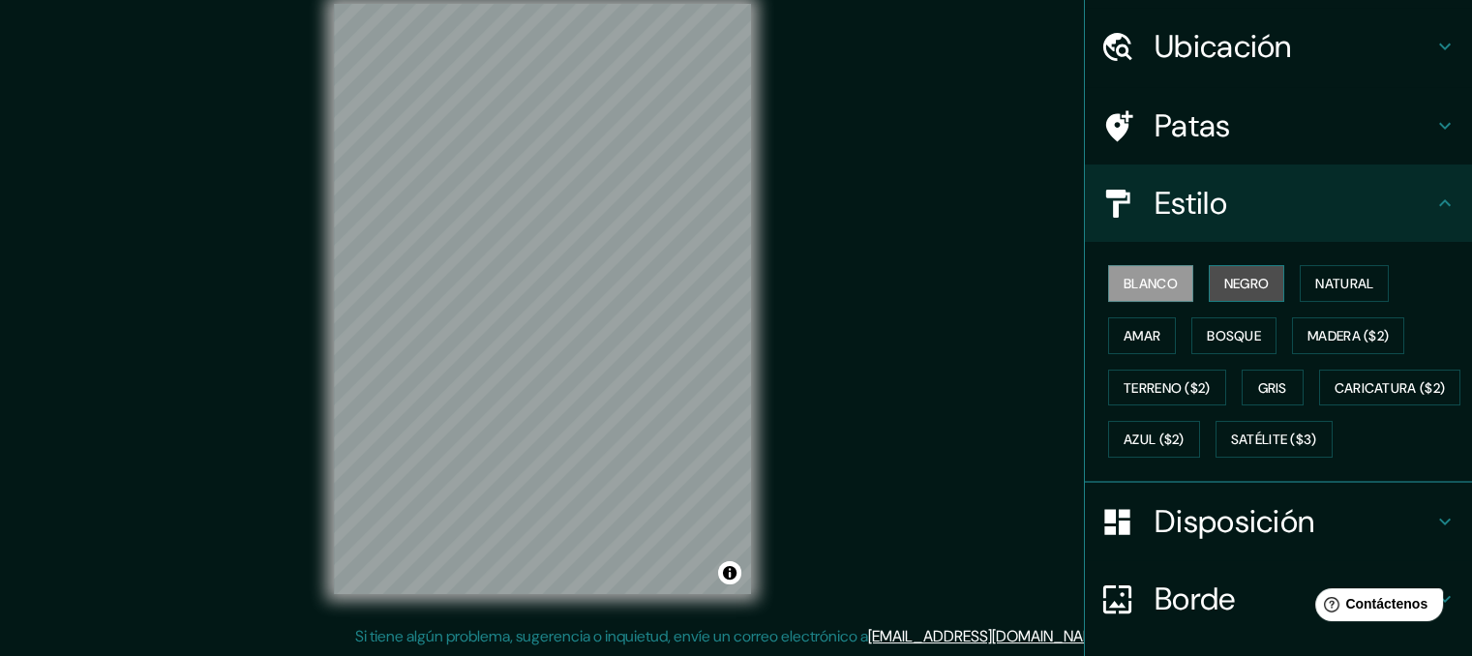
click at [1233, 284] on font "Negro" at bounding box center [1246, 283] width 45 height 17
click at [1145, 281] on font "Blanco" at bounding box center [1151, 283] width 54 height 17
click at [1327, 275] on font "Natural" at bounding box center [1344, 283] width 58 height 17
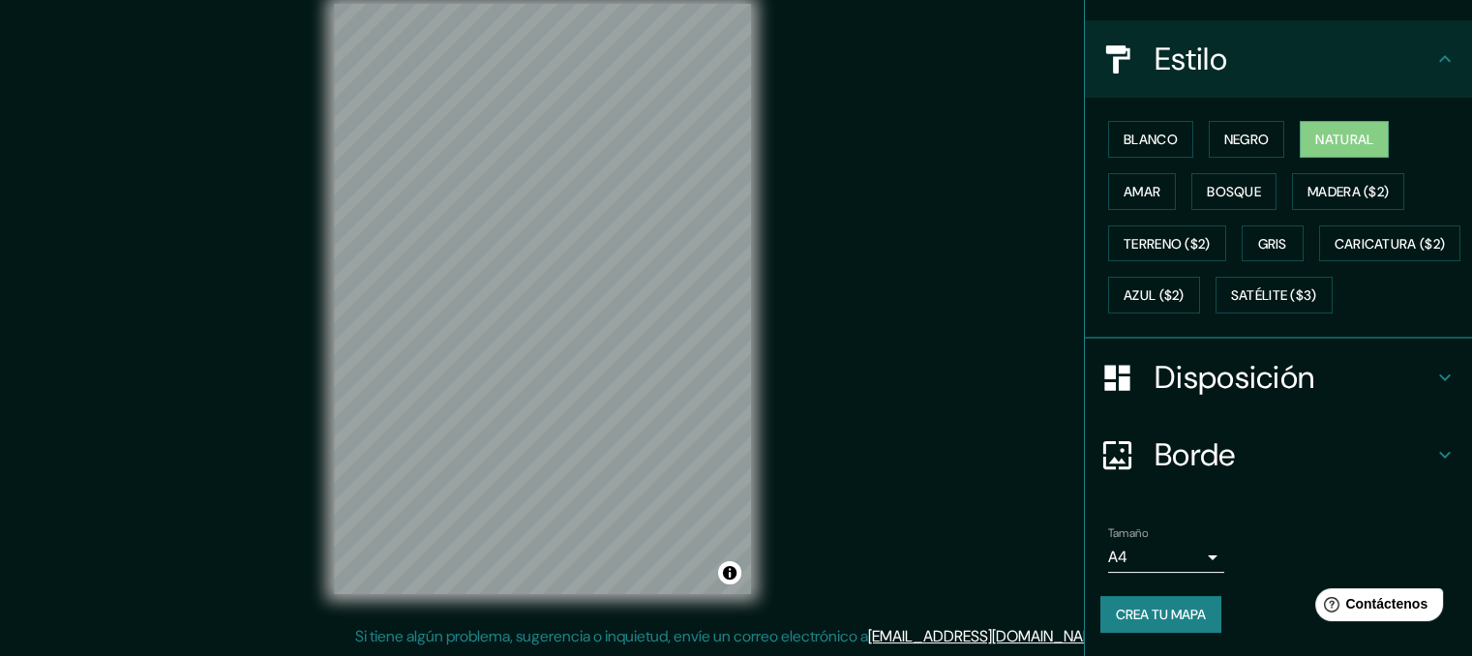
scroll to position [246, 0]
click at [1172, 613] on font "Crea tu mapa" at bounding box center [1161, 614] width 90 height 17
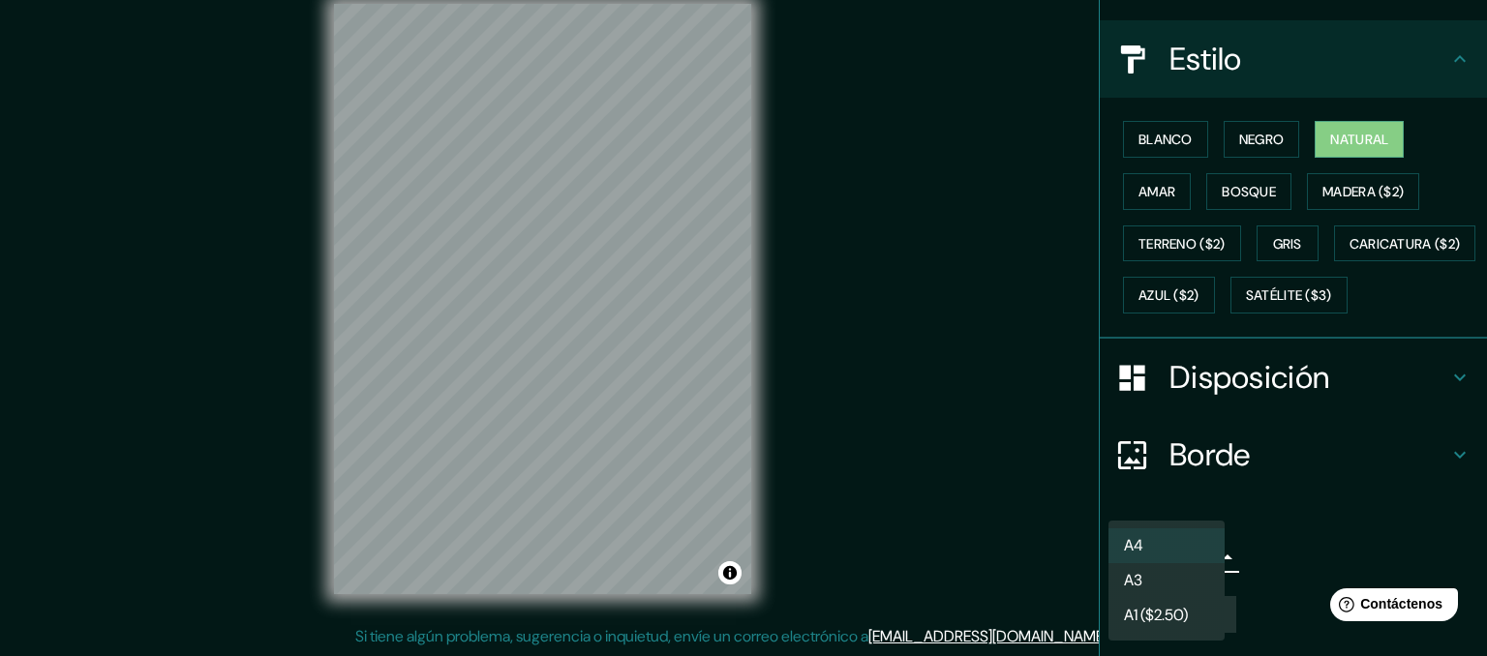
click at [1200, 558] on body "Mappin Ubicación [GEOGRAPHIC_DATA] [GEOGRAPHIC_DATA] [GEOGRAPHIC_DATA] [GEOGRAP…" at bounding box center [743, 301] width 1487 height 656
click at [1152, 574] on li "A3" at bounding box center [1166, 582] width 116 height 36
type input "a4"
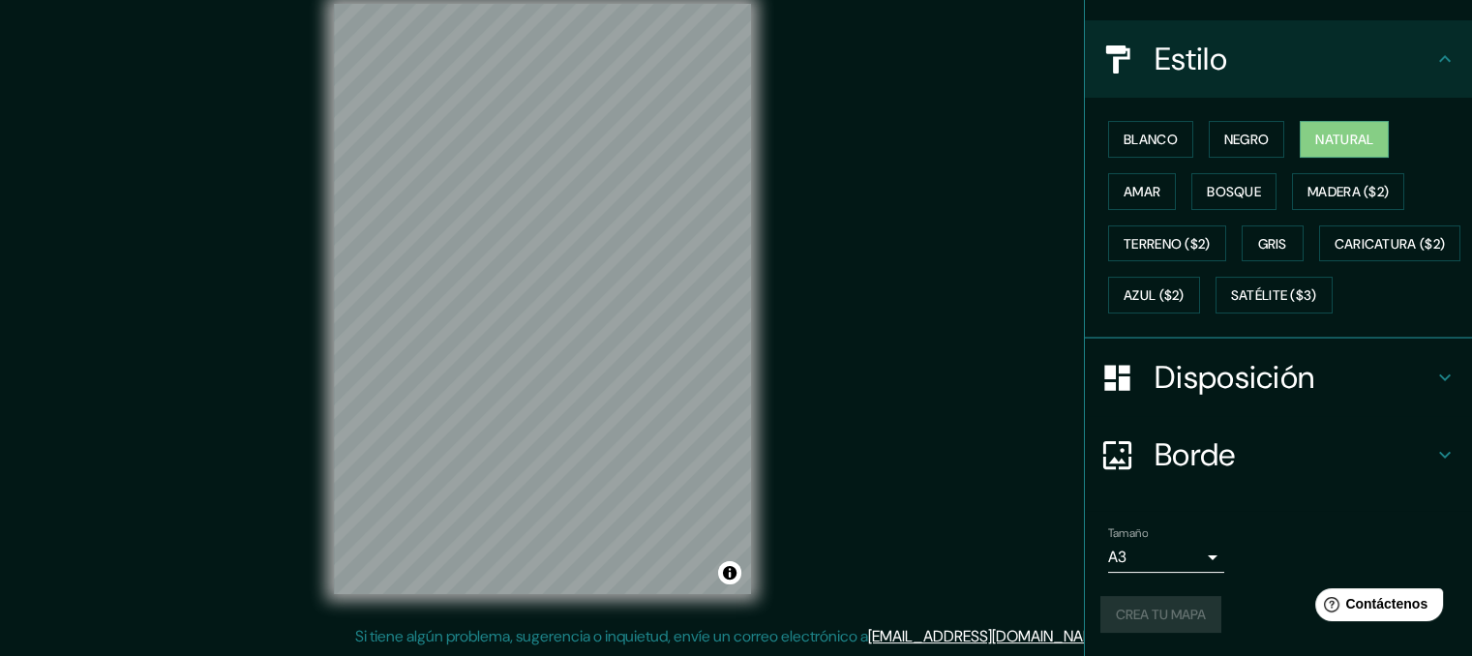
click at [1168, 607] on div "Crea tu mapa" at bounding box center [1279, 614] width 356 height 37
click at [1278, 500] on ul "Ubicación [GEOGRAPHIC_DATA] [GEOGRAPHIC_DATA] [GEOGRAPHIC_DATA] [GEOGRAPHIC_DAT…" at bounding box center [1278, 260] width 387 height 793
click at [1013, 503] on div "Mappin Ubicación [GEOGRAPHIC_DATA] [GEOGRAPHIC_DATA] [GEOGRAPHIC_DATA] [GEOGRAP…" at bounding box center [736, 314] width 1472 height 683
drag, startPoint x: 752, startPoint y: 282, endPoint x: 952, endPoint y: 169, distance: 228.8
click at [952, 169] on div "Mappin Ubicación [GEOGRAPHIC_DATA] [GEOGRAPHIC_DATA] [GEOGRAPHIC_DATA] [GEOGRAP…" at bounding box center [736, 314] width 1472 height 683
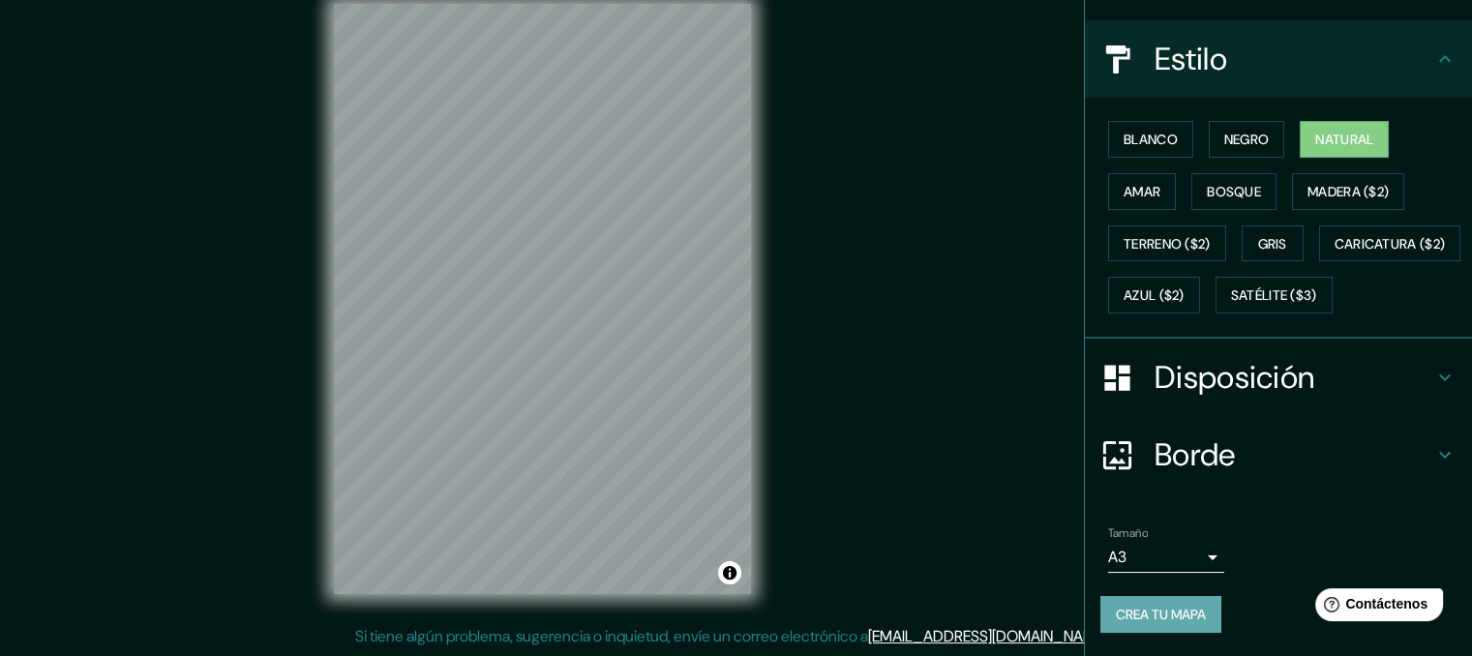
click at [1171, 598] on button "Crea tu mapa" at bounding box center [1161, 614] width 121 height 37
click at [1439, 55] on icon at bounding box center [1445, 58] width 12 height 7
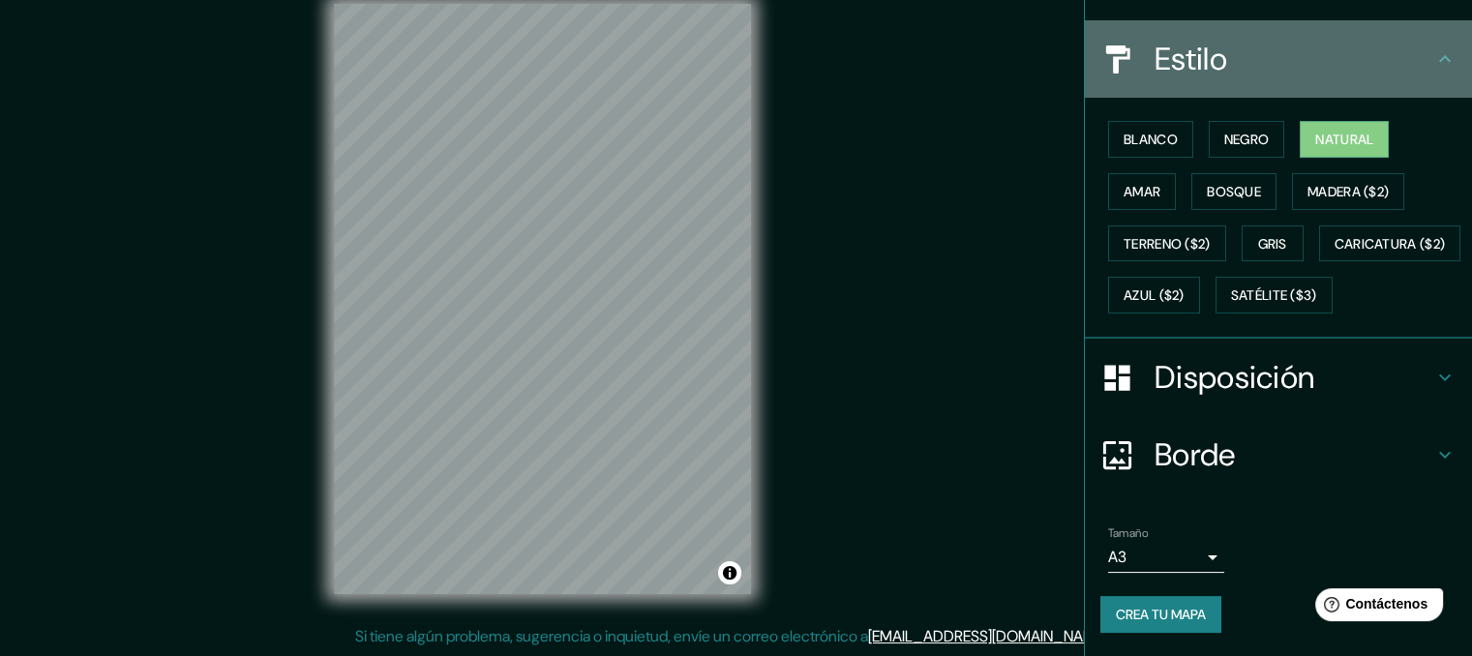
click at [1439, 55] on icon at bounding box center [1445, 58] width 12 height 7
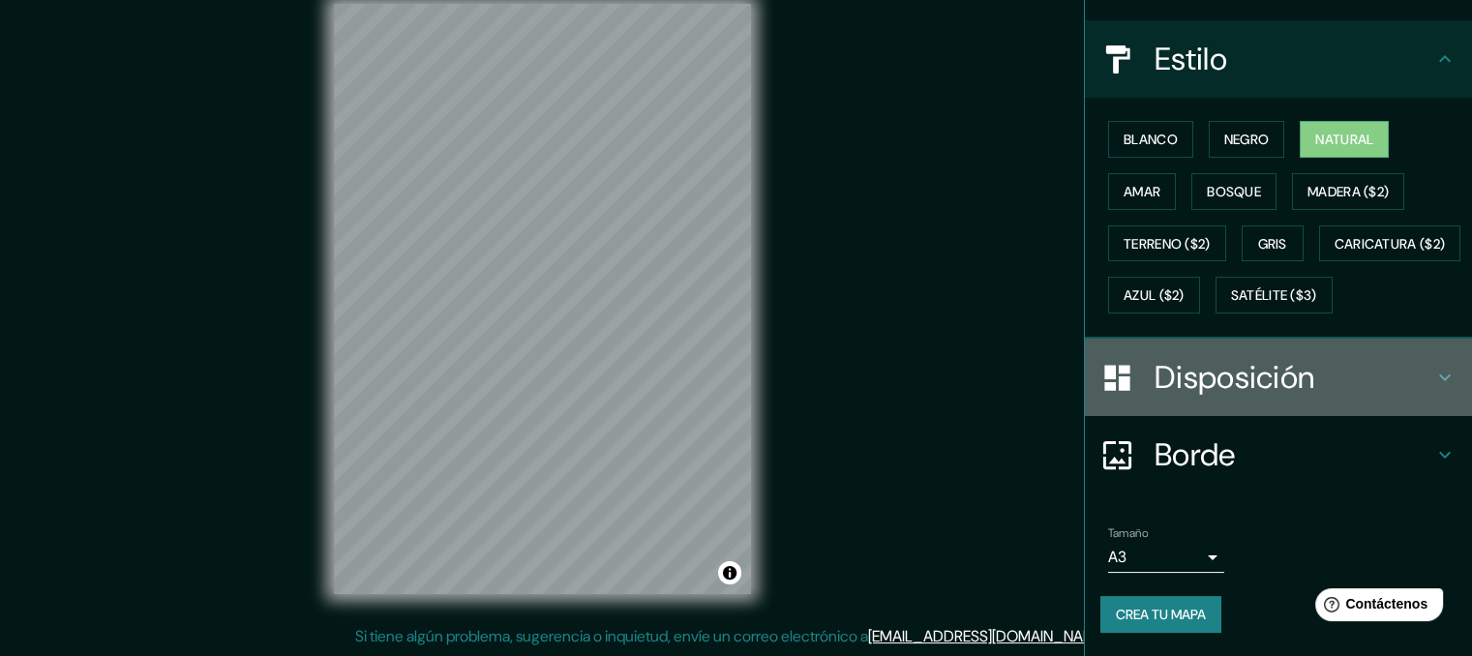
click at [1434, 378] on icon at bounding box center [1445, 377] width 23 height 23
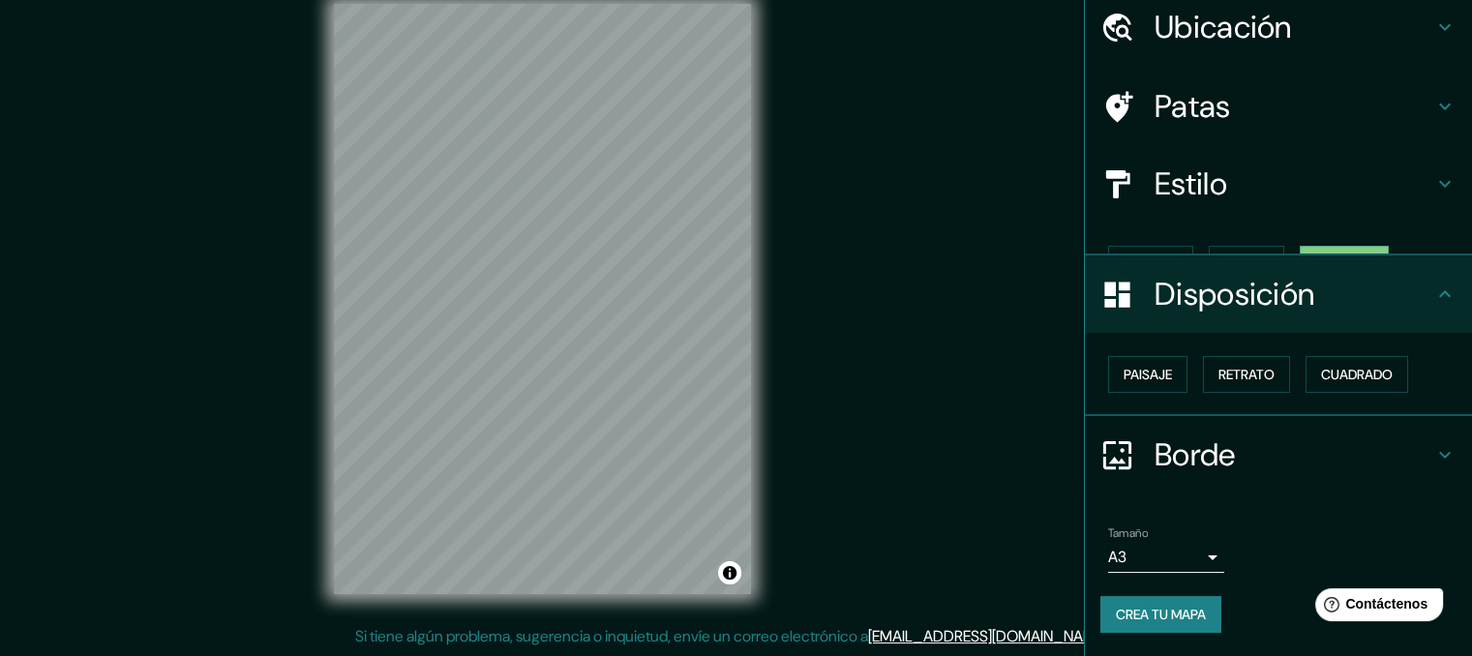
scroll to position [40, 0]
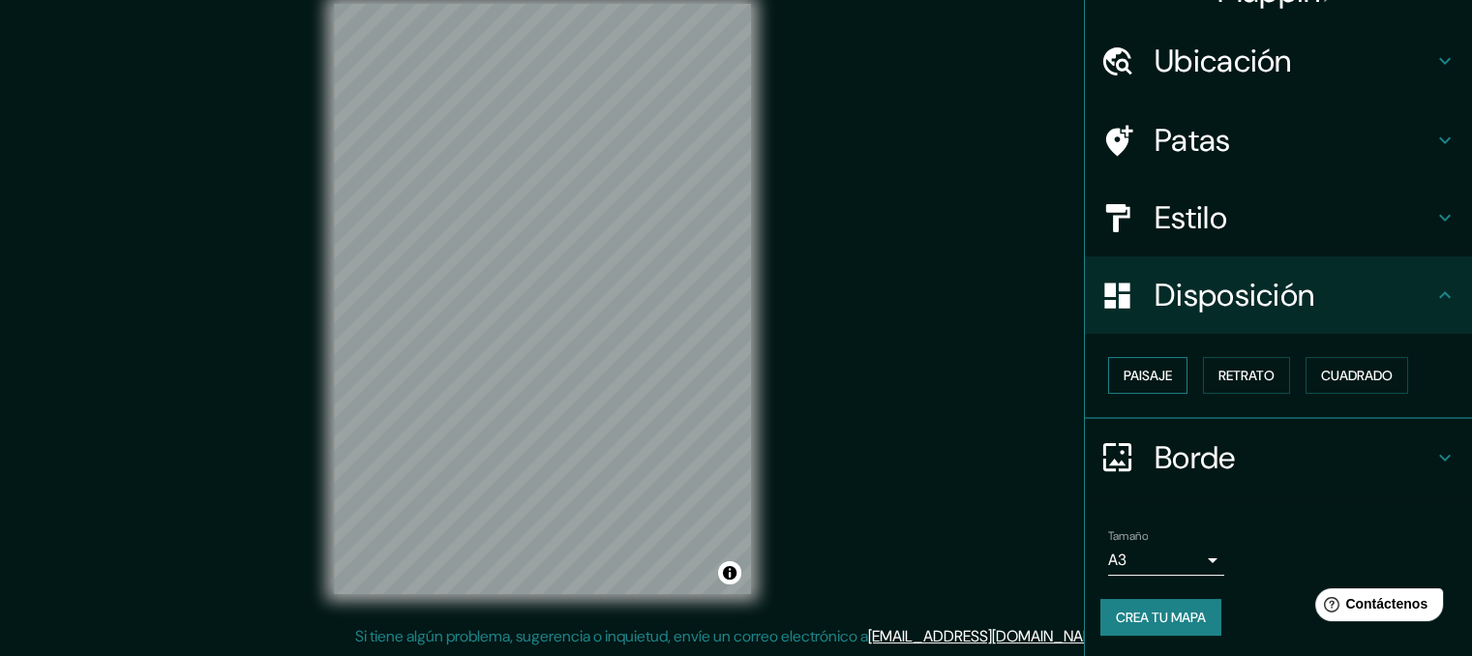
click at [1143, 371] on font "Paisaje" at bounding box center [1148, 375] width 48 height 17
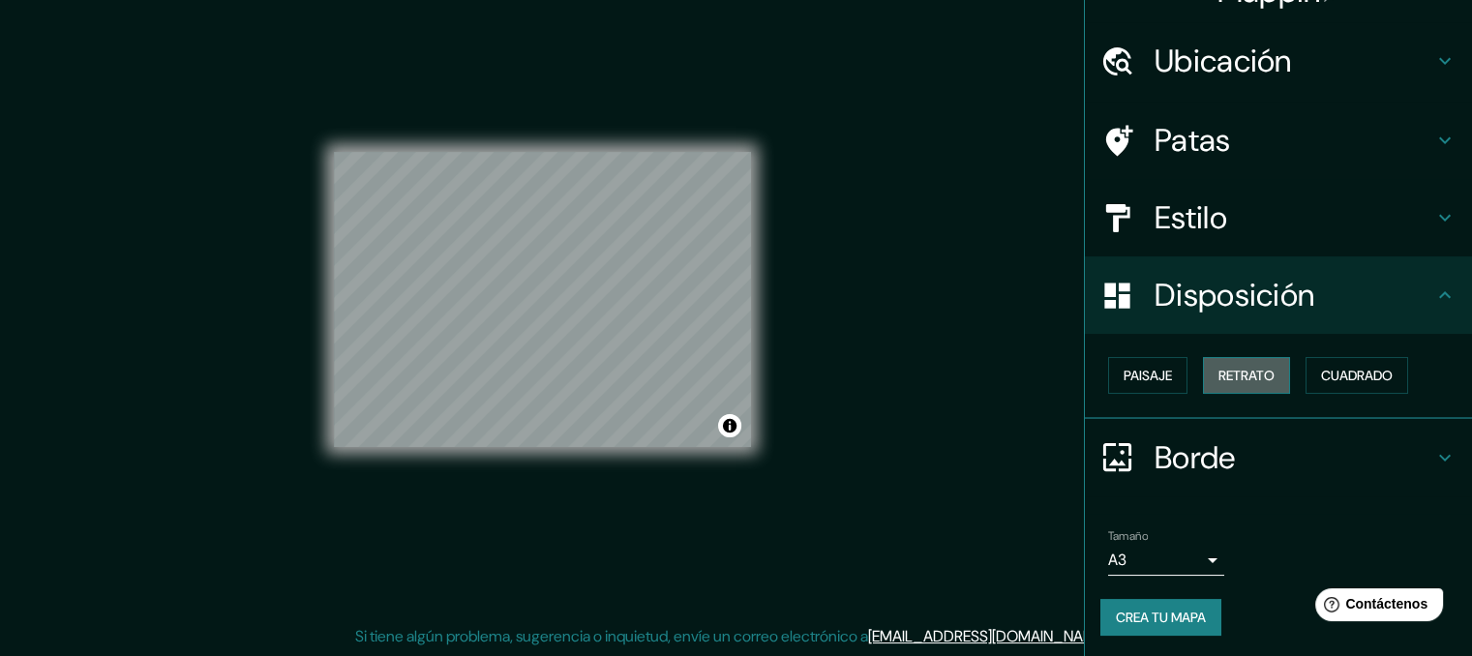
click at [1219, 374] on font "Retrato" at bounding box center [1247, 375] width 56 height 17
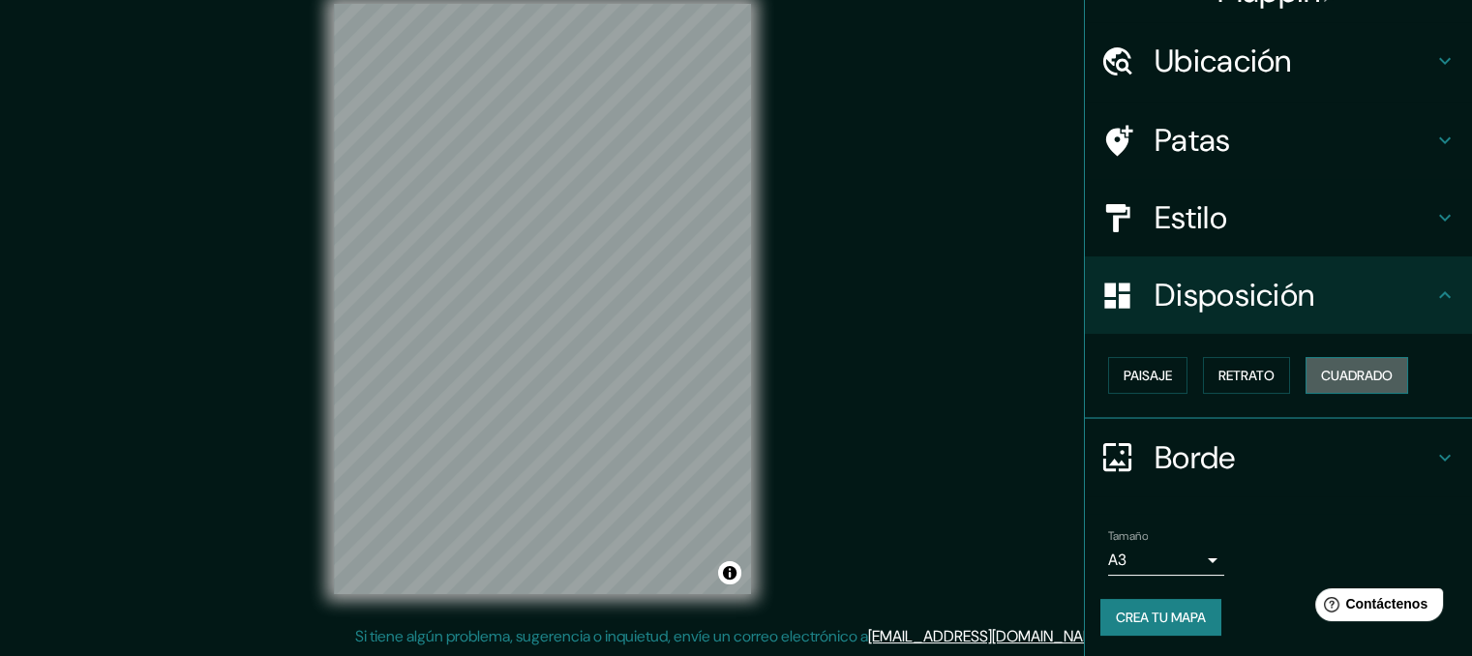
click at [1340, 373] on font "Cuadrado" at bounding box center [1357, 375] width 72 height 17
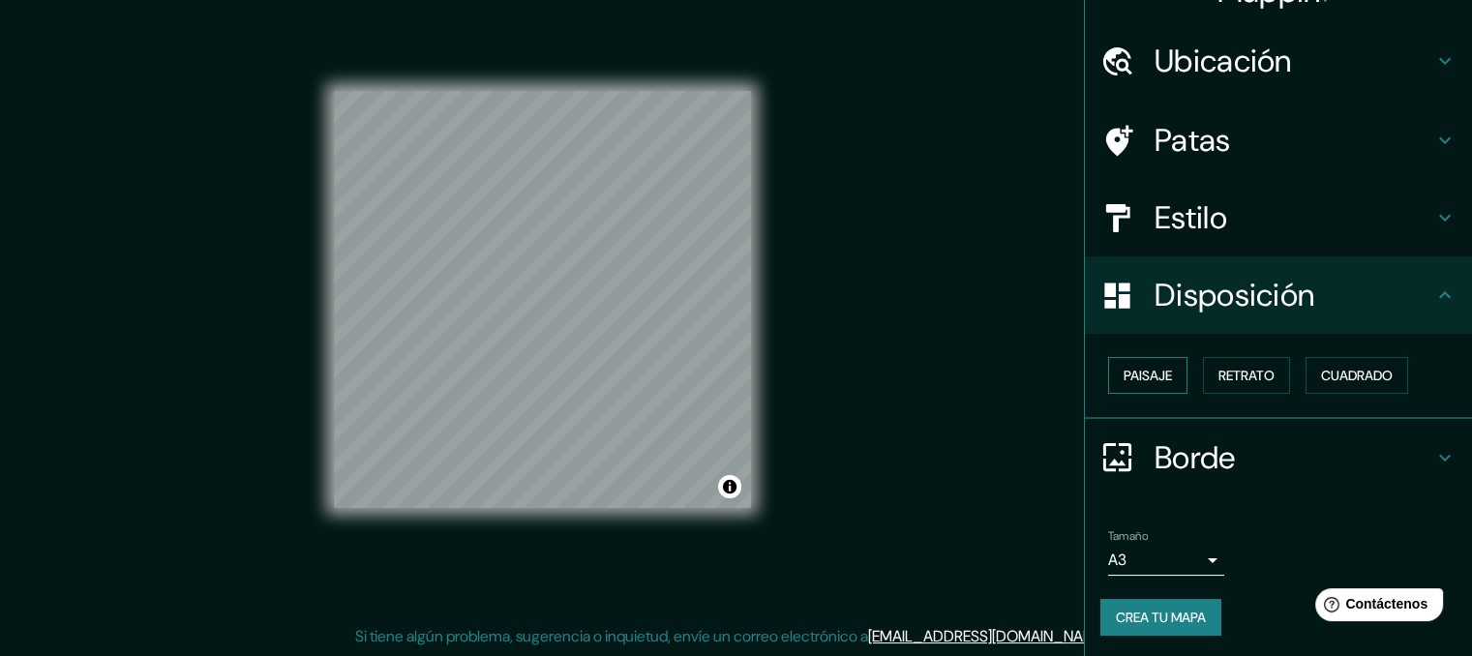
click at [1138, 373] on font "Paisaje" at bounding box center [1148, 375] width 48 height 17
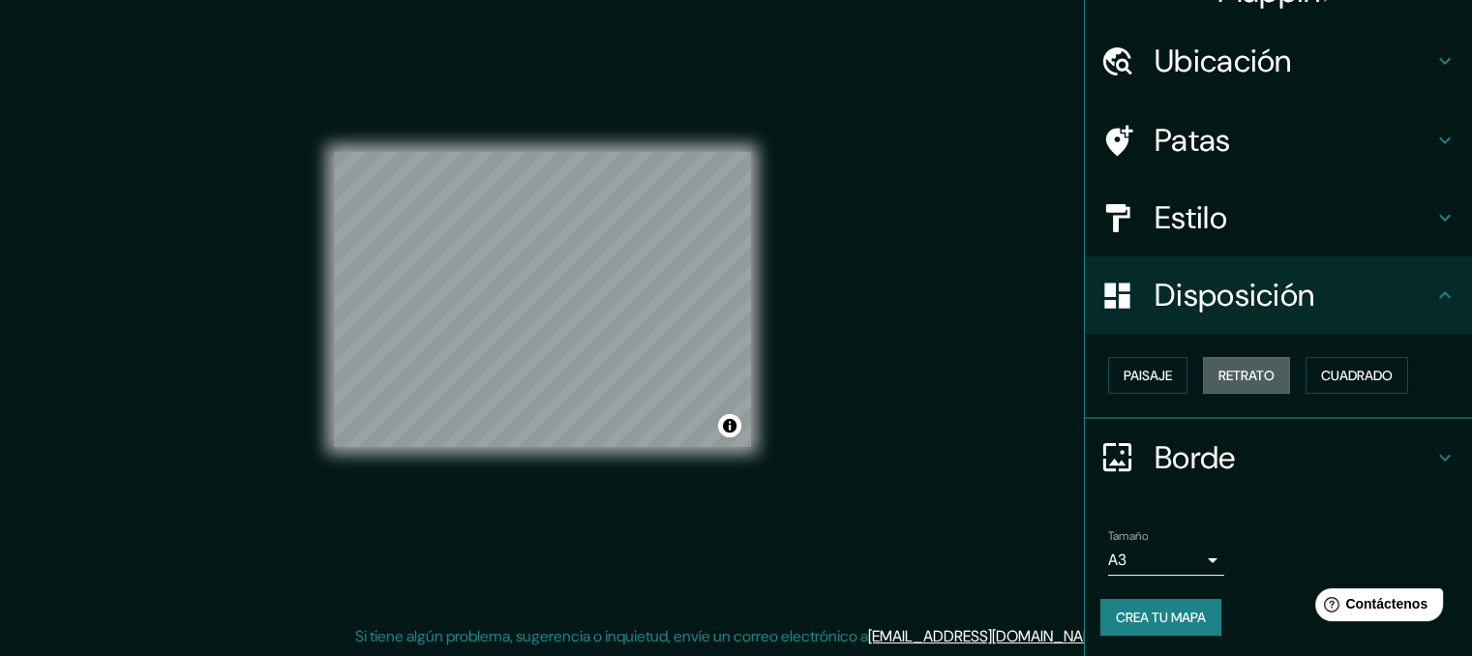
click at [1224, 373] on font "Retrato" at bounding box center [1247, 375] width 56 height 17
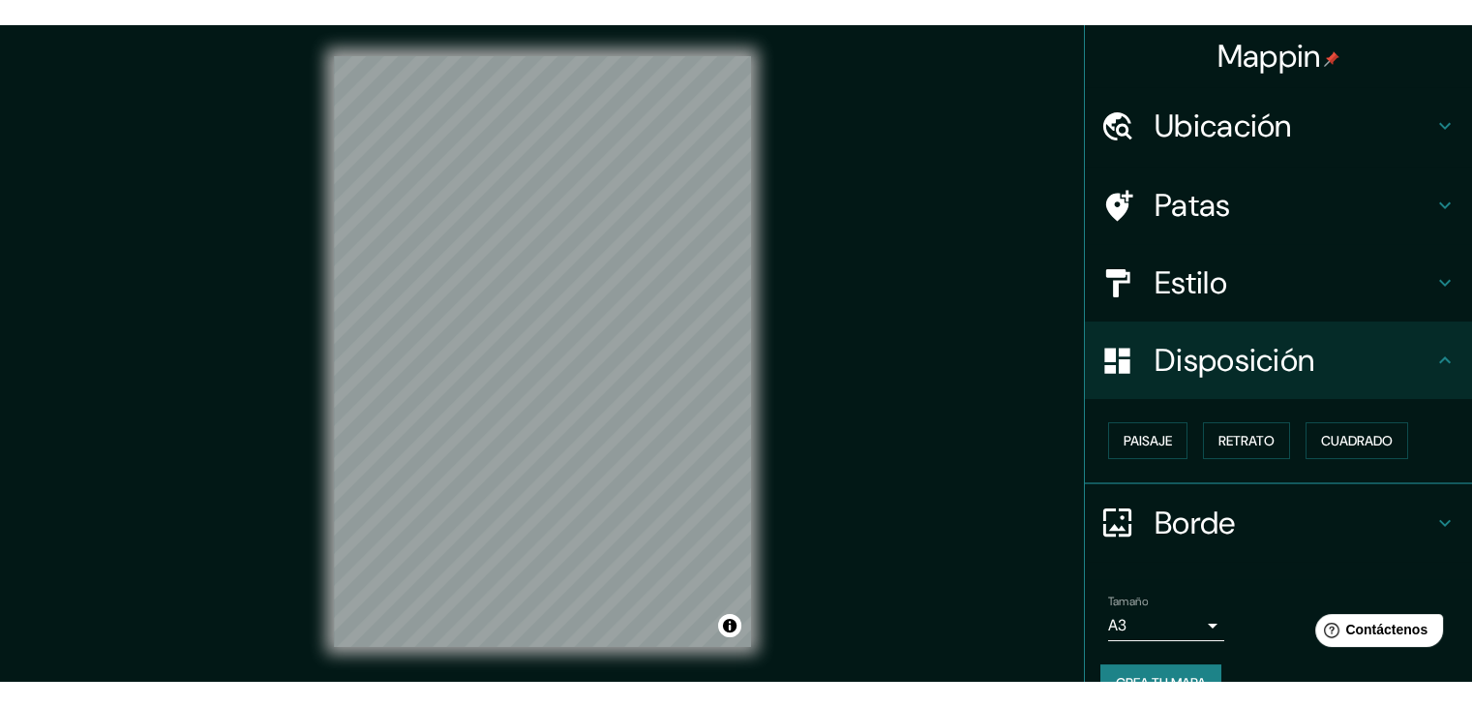
scroll to position [0, 0]
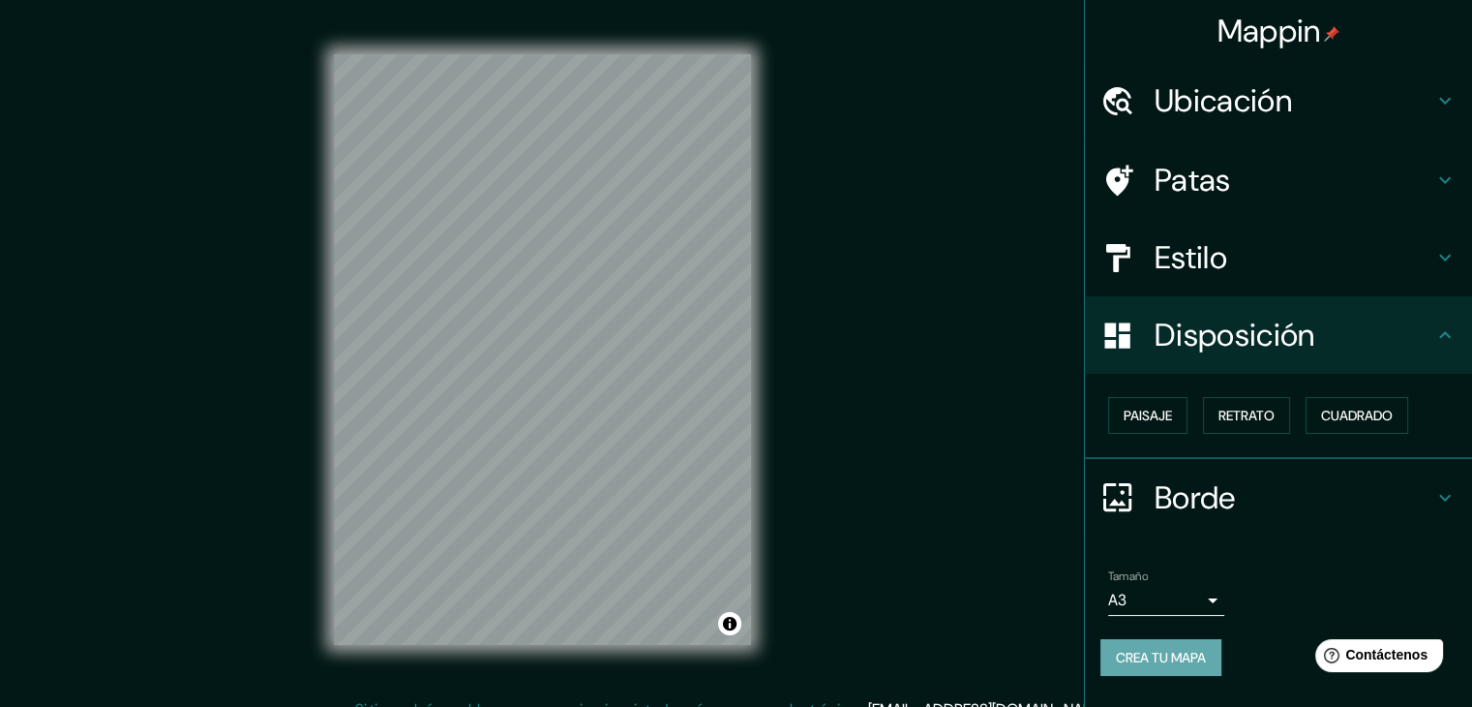
click at [1193, 655] on font "Crea tu mapa" at bounding box center [1161, 657] width 90 height 17
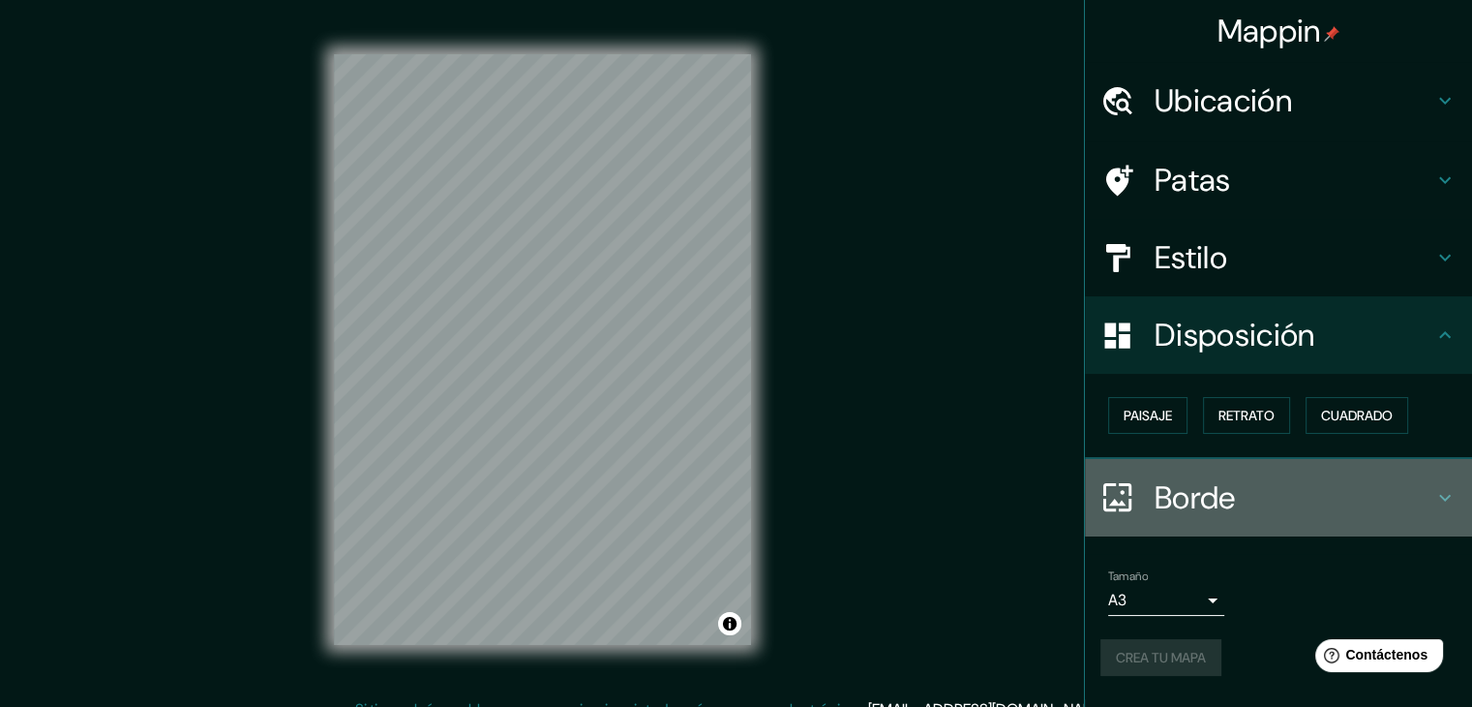
click at [1255, 493] on h4 "Borde" at bounding box center [1294, 497] width 279 height 39
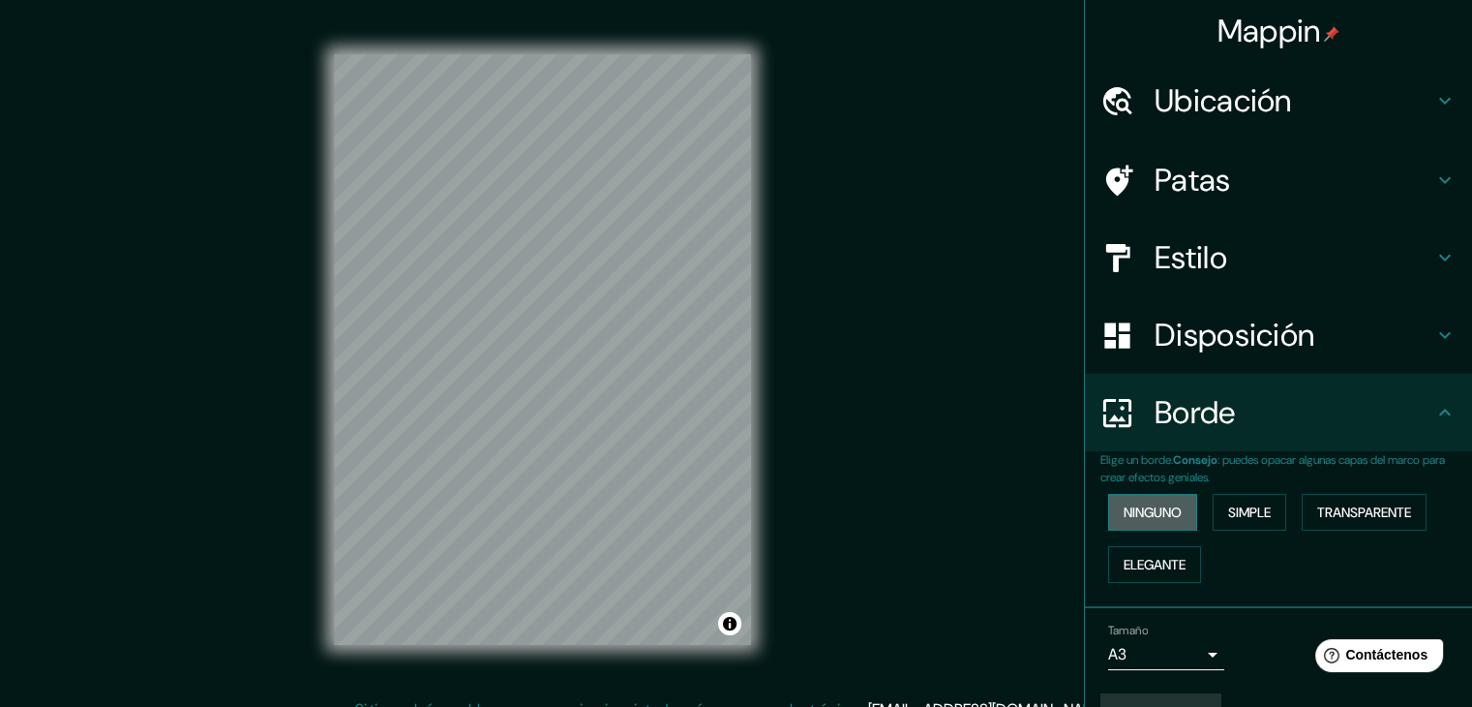
click at [1151, 505] on font "Ninguno" at bounding box center [1153, 511] width 58 height 17
click at [1143, 560] on font "Elegante" at bounding box center [1155, 564] width 62 height 17
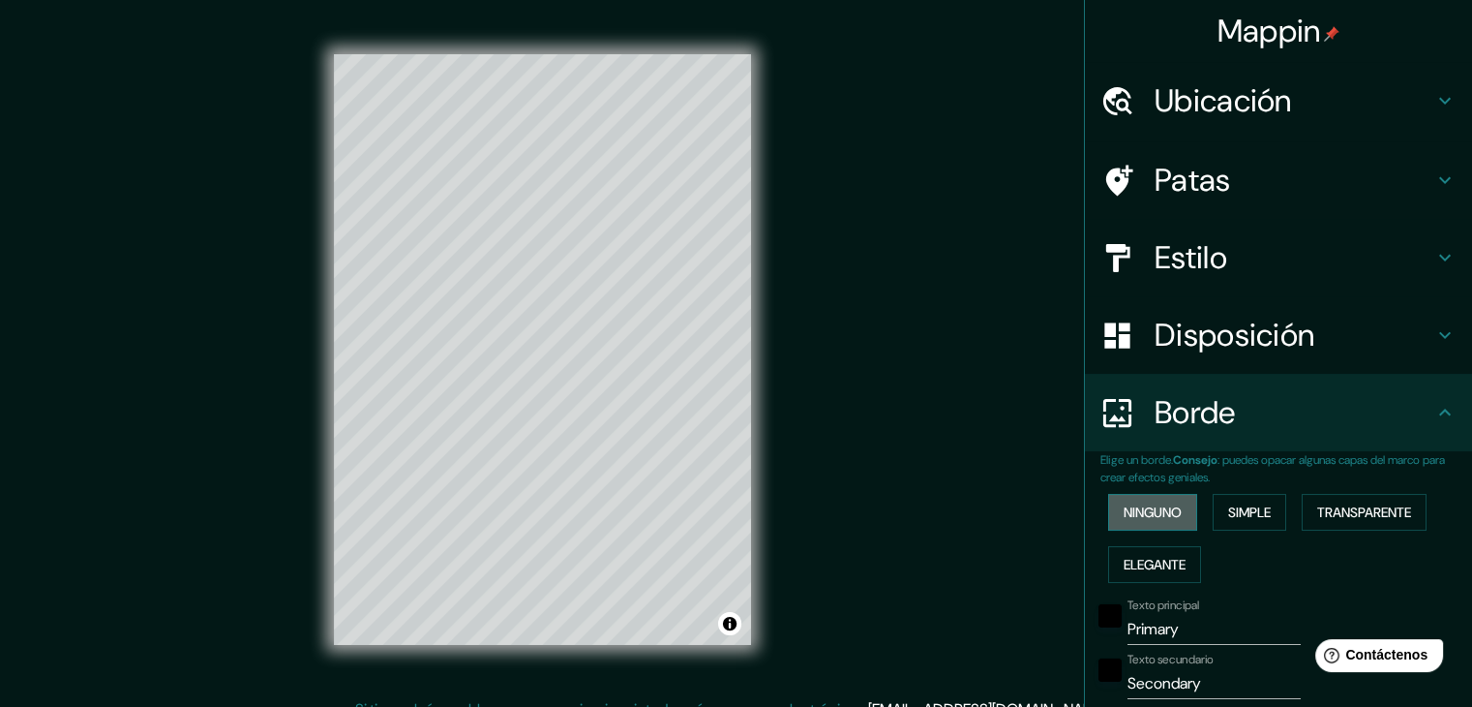
click at [1143, 516] on font "Ninguno" at bounding box center [1153, 511] width 58 height 17
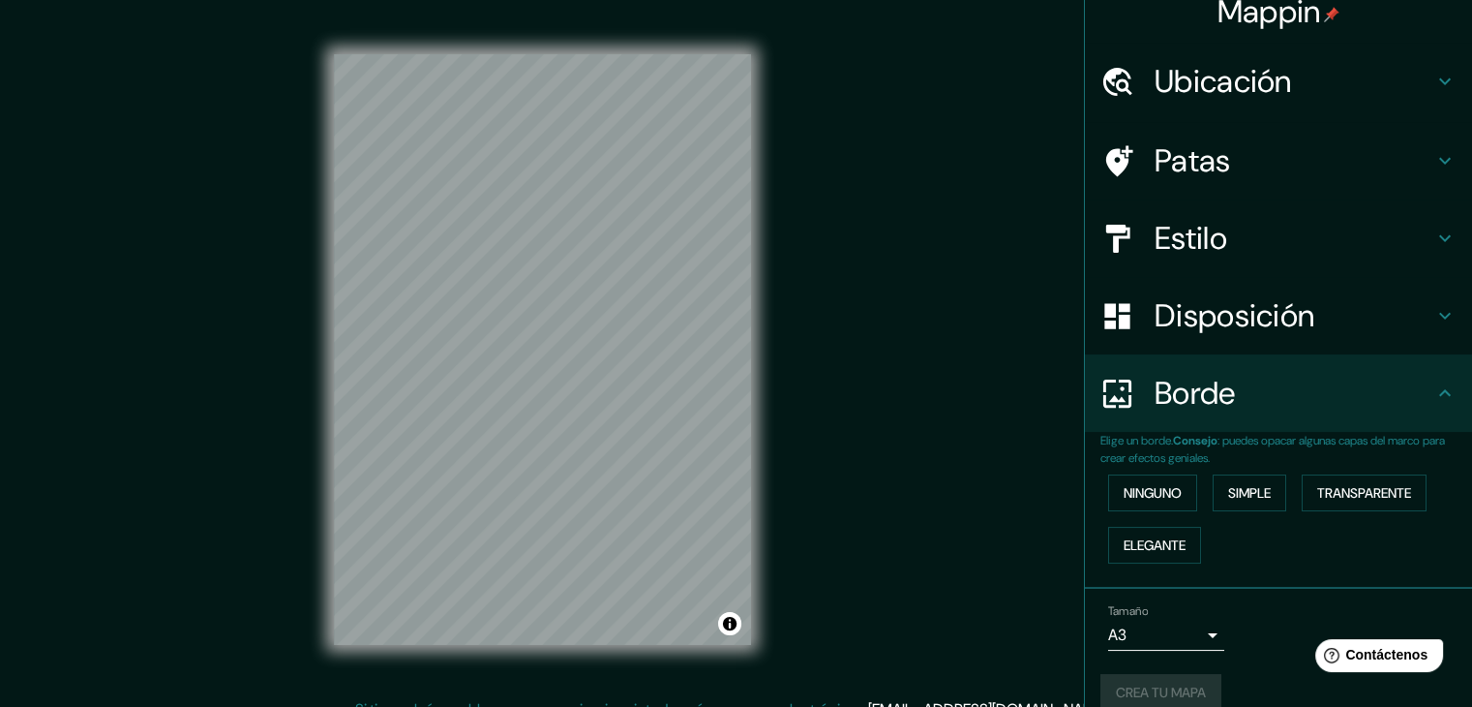
scroll to position [44, 0]
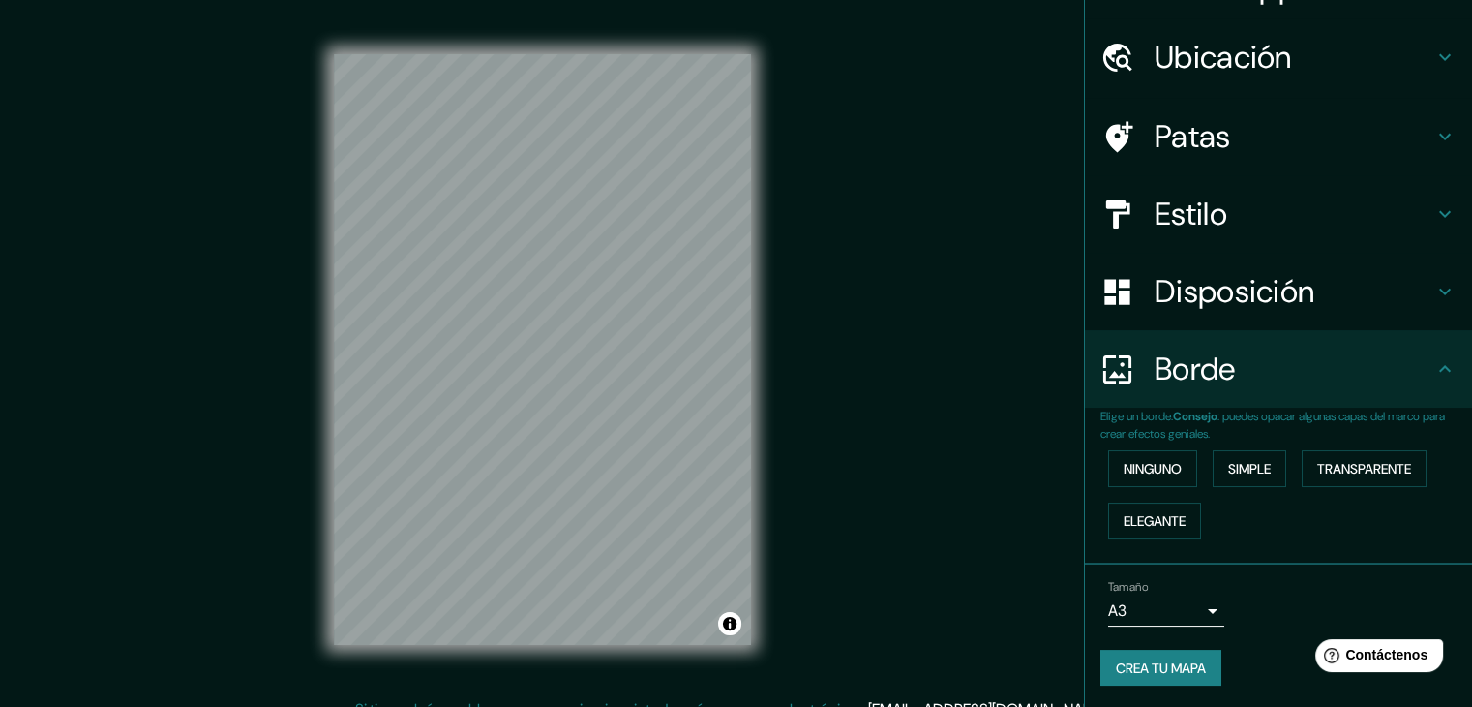
click at [1177, 655] on font "Crea tu mapa" at bounding box center [1161, 667] width 90 height 17
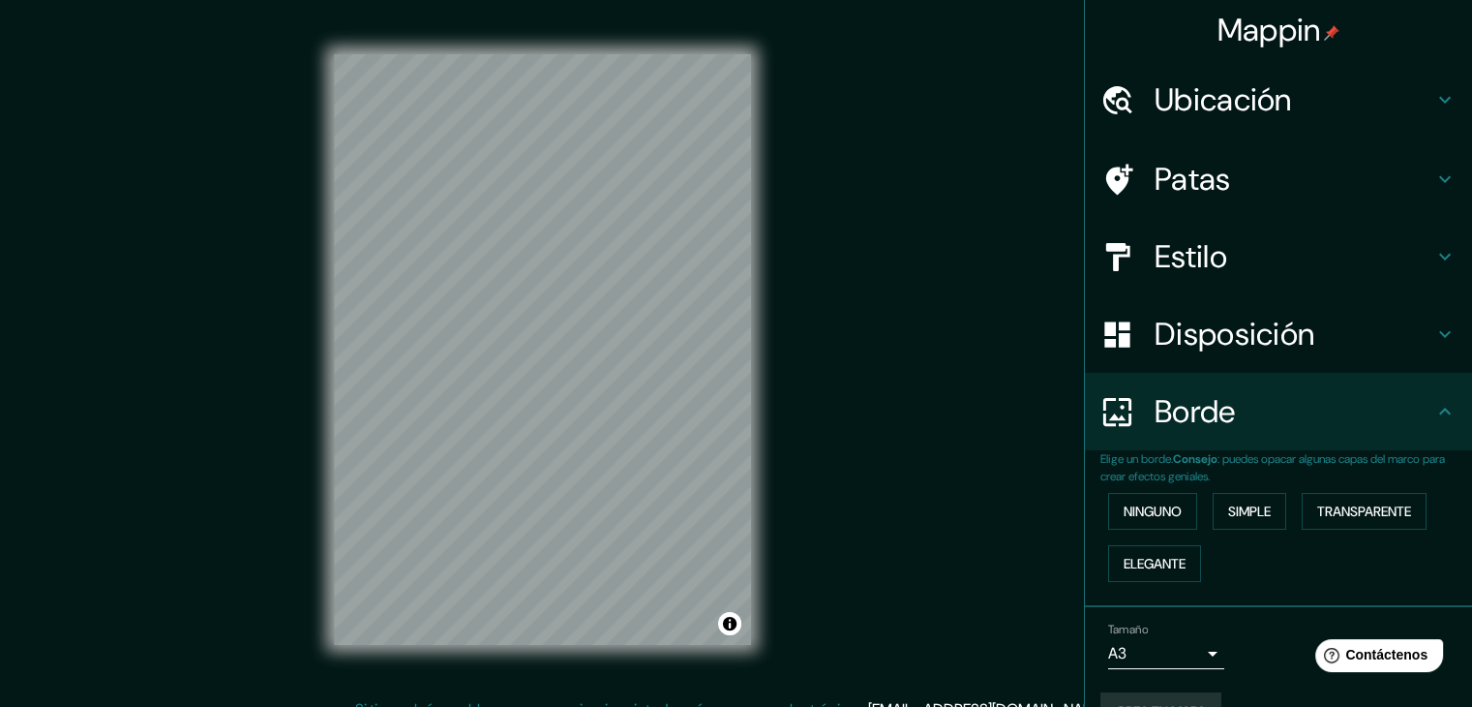
scroll to position [0, 0]
click at [733, 624] on button "Activar o desactivar atribución" at bounding box center [729, 623] width 23 height 23
click at [699, 620] on font "Mejora este mapa" at bounding box center [666, 624] width 98 height 14
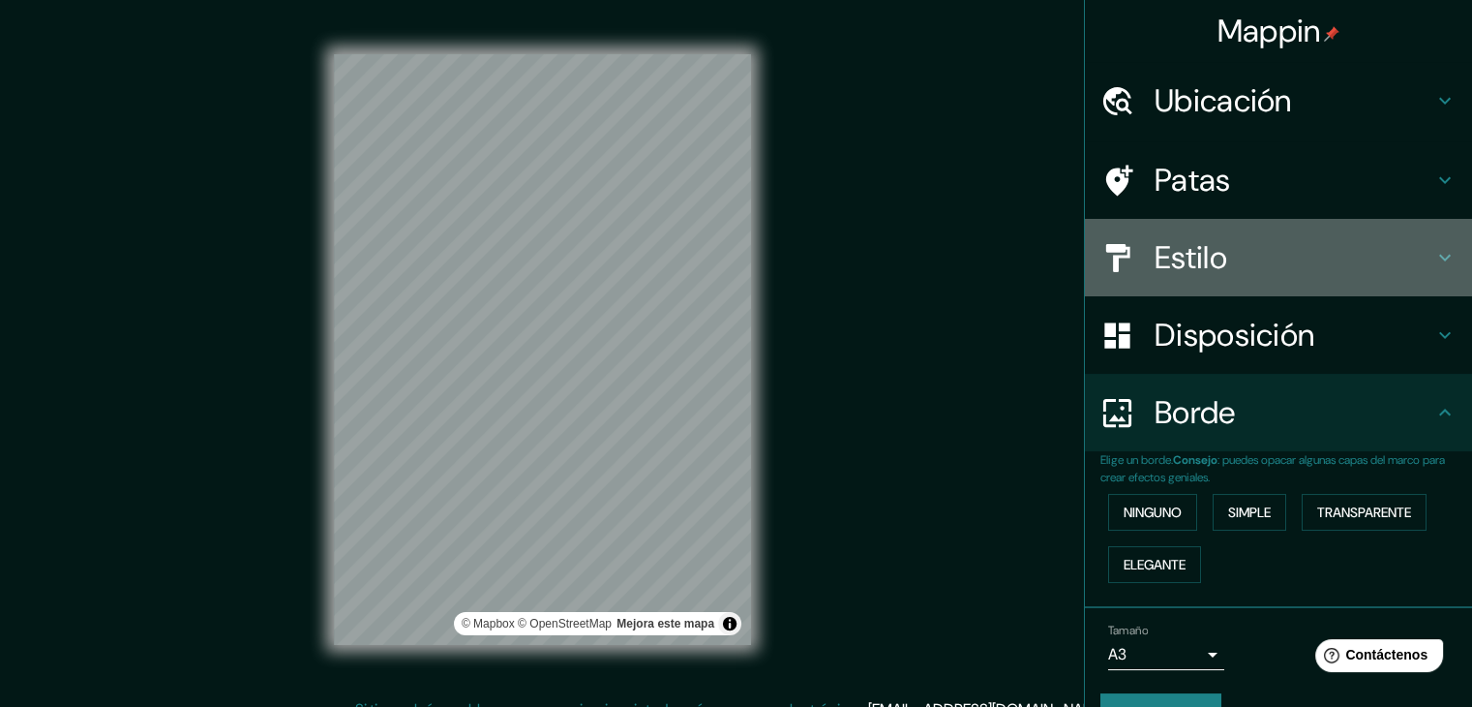
click at [1211, 260] on font "Estilo" at bounding box center [1191, 257] width 73 height 41
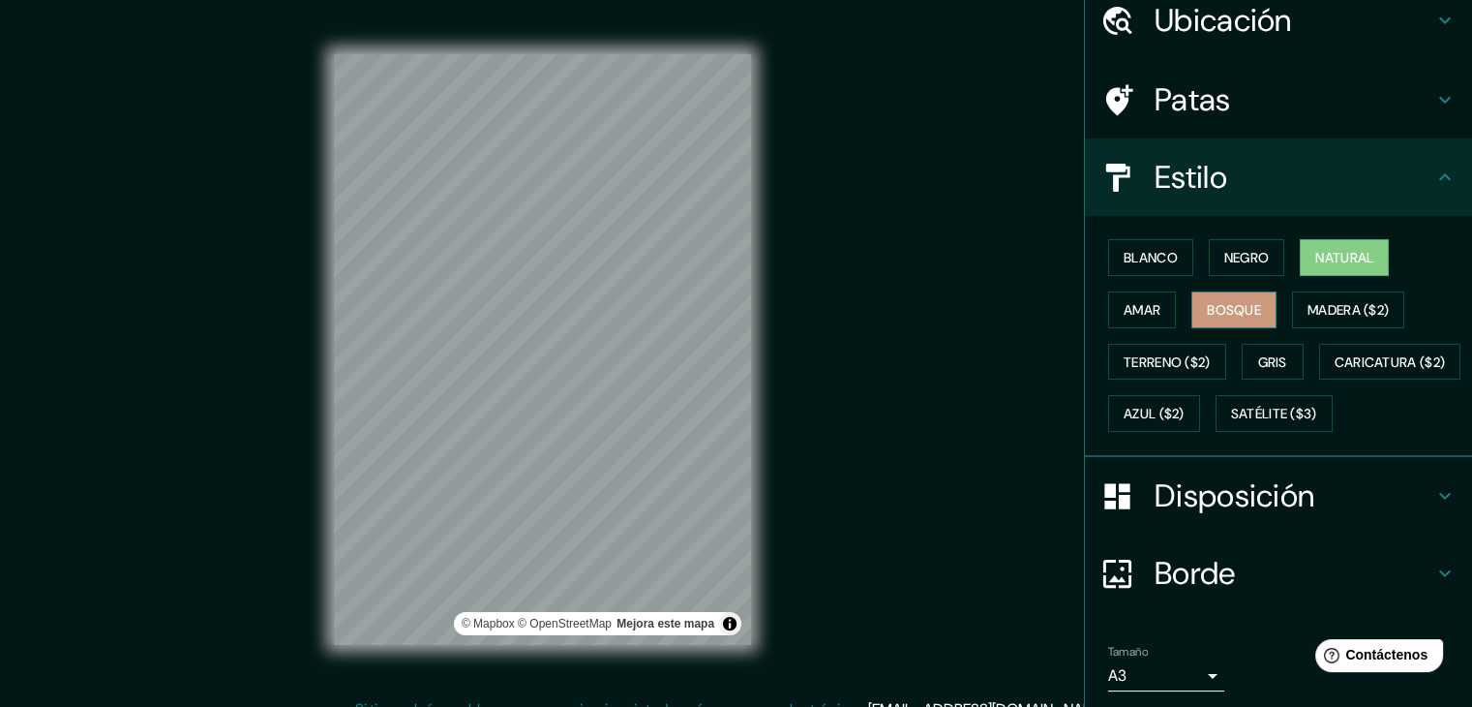
scroll to position [196, 0]
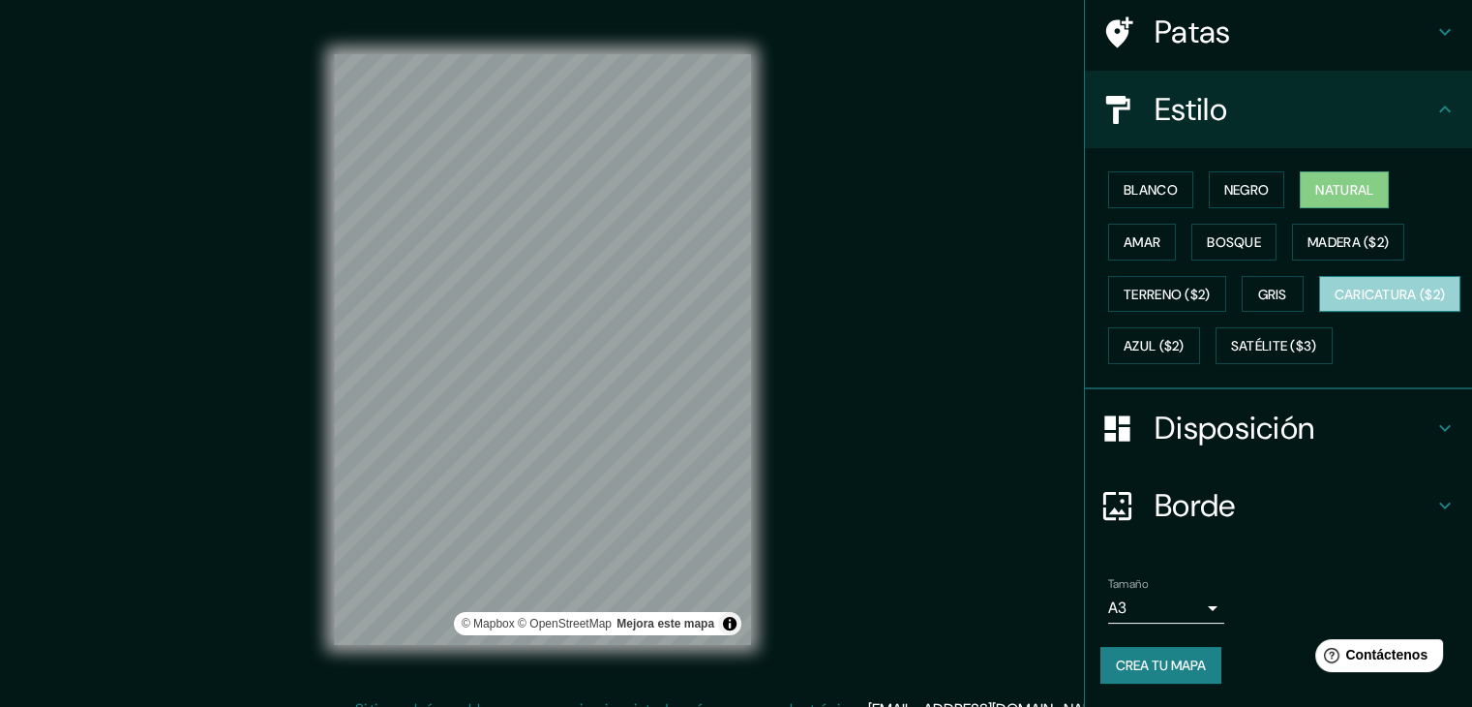
click at [1335, 294] on font "Caricatura ($2)" at bounding box center [1390, 294] width 111 height 17
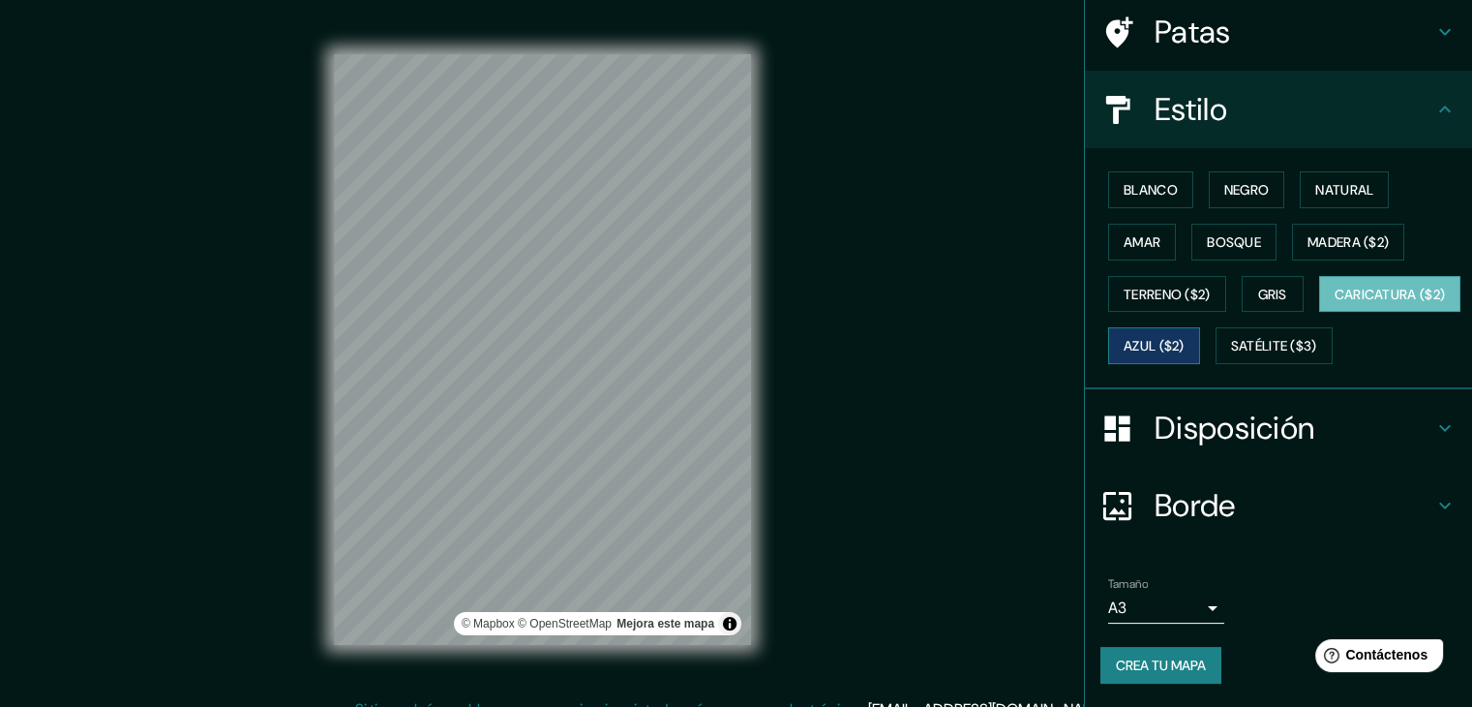
click at [1185, 338] on font "Azul ($2)" at bounding box center [1154, 346] width 61 height 17
click at [1139, 644] on div "Tamaño A3 a4 Crea tu mapa" at bounding box center [1279, 634] width 356 height 130
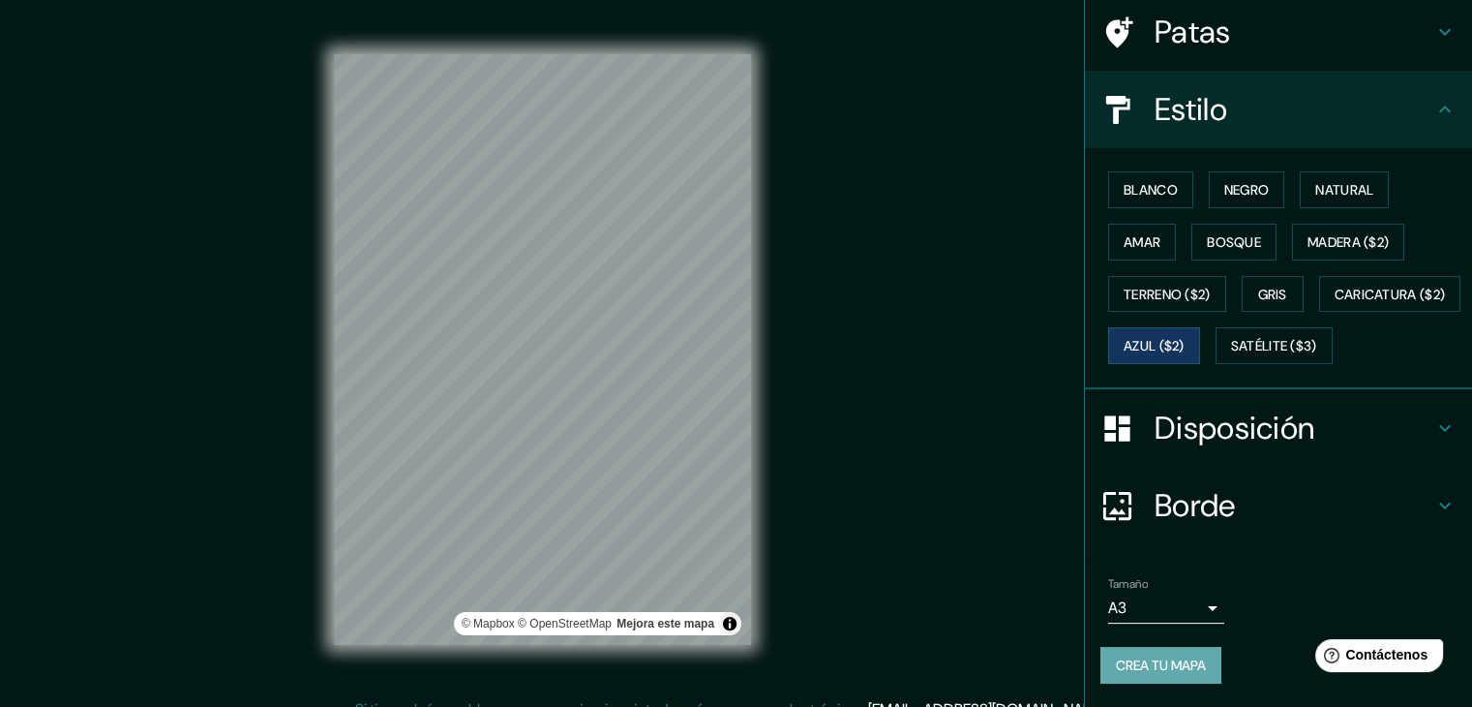
click at [1146, 655] on font "Crea tu mapa" at bounding box center [1161, 664] width 90 height 17
click at [1150, 181] on font "Blanco" at bounding box center [1151, 189] width 54 height 17
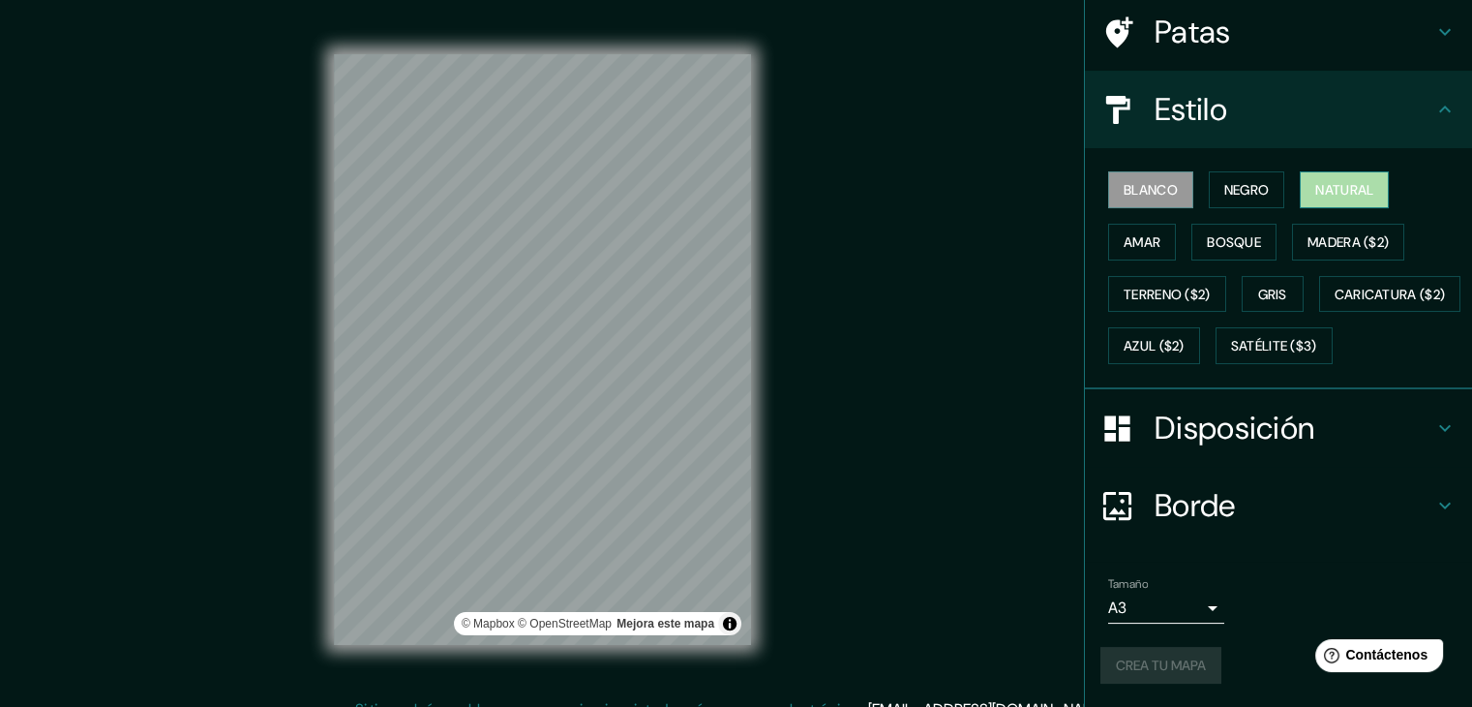
click at [1351, 181] on font "Natural" at bounding box center [1344, 189] width 58 height 17
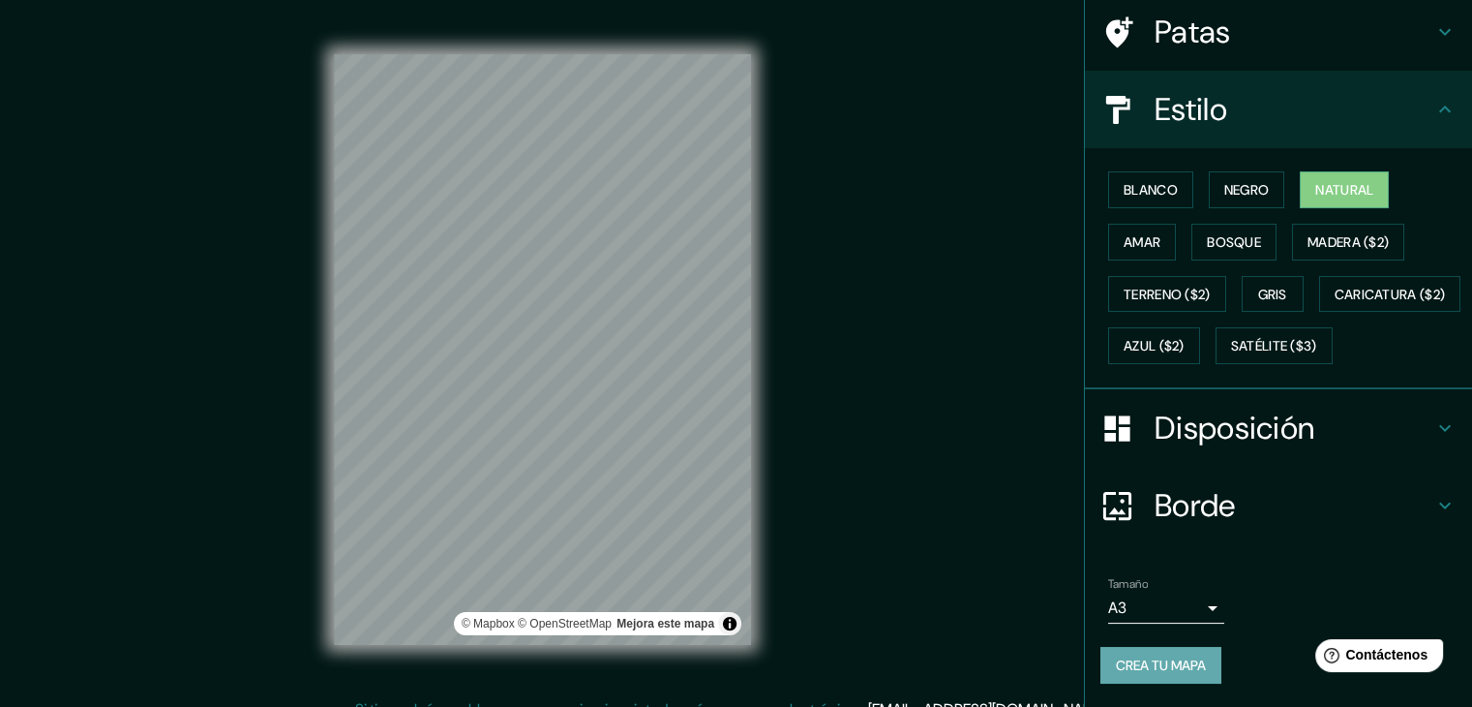
click at [1164, 655] on font "Crea tu mapa" at bounding box center [1161, 664] width 90 height 17
click at [1241, 233] on font "Bosque" at bounding box center [1234, 241] width 54 height 17
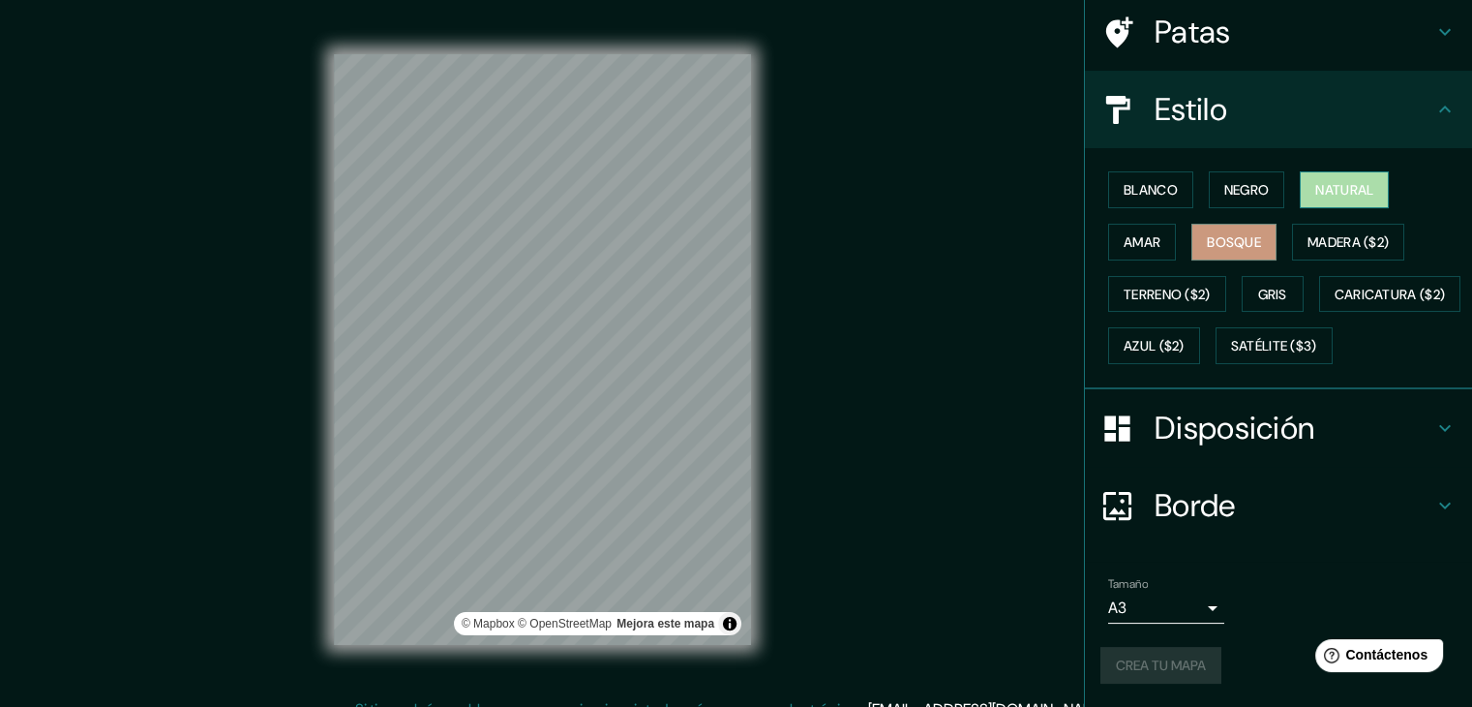
click at [1340, 181] on font "Natural" at bounding box center [1344, 189] width 58 height 17
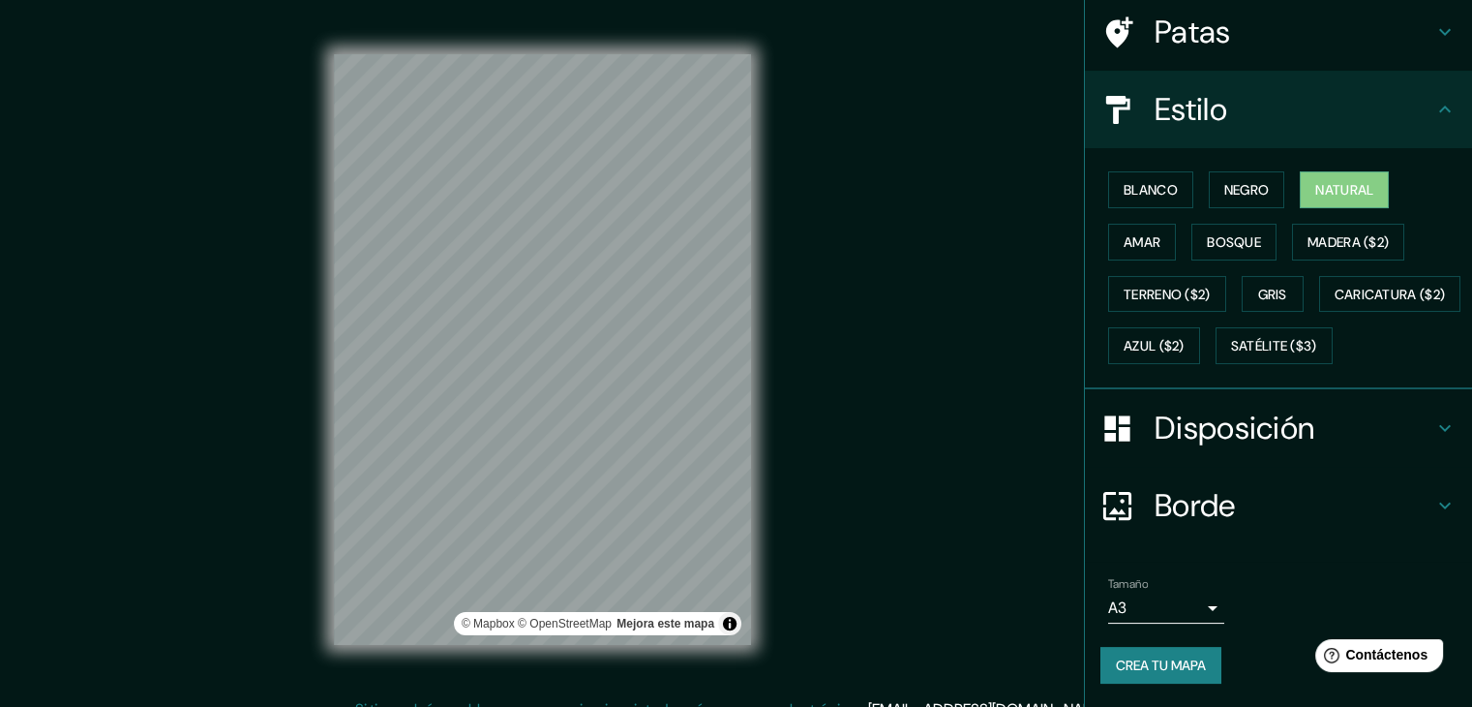
click at [1142, 655] on font "Crea tu mapa" at bounding box center [1161, 664] width 90 height 17
